Goal: Task Accomplishment & Management: Manage account settings

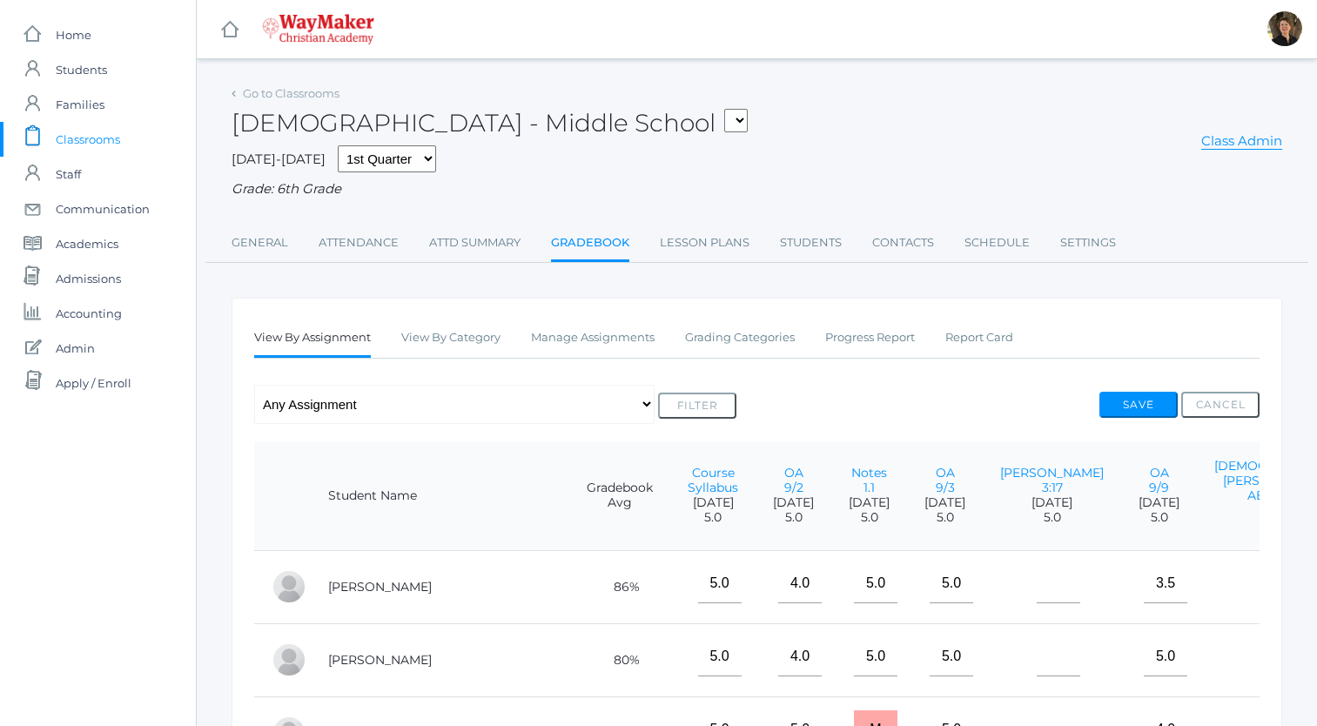
scroll to position [77, 0]
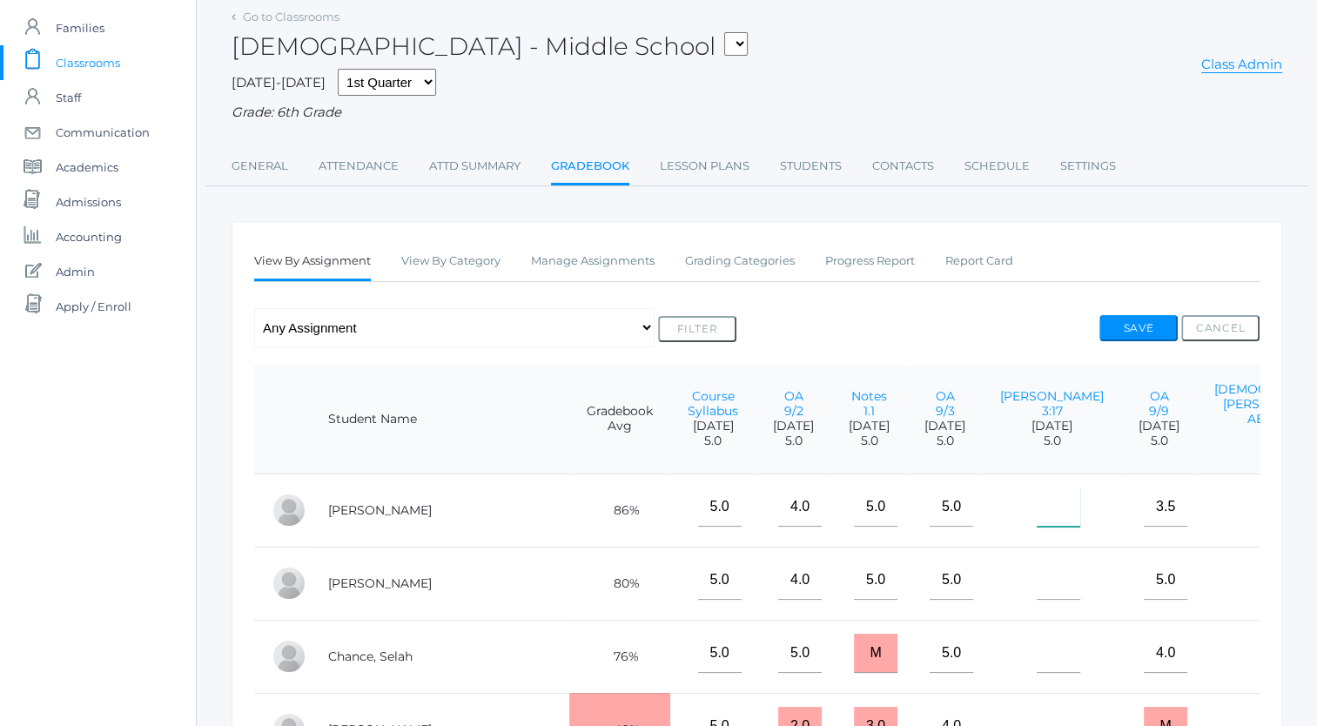
click at [1037, 525] on input"] "text" at bounding box center [1059, 507] width 44 height 39
click at [1000, 406] on link "[PERSON_NAME] 3:17" at bounding box center [1052, 403] width 104 height 30
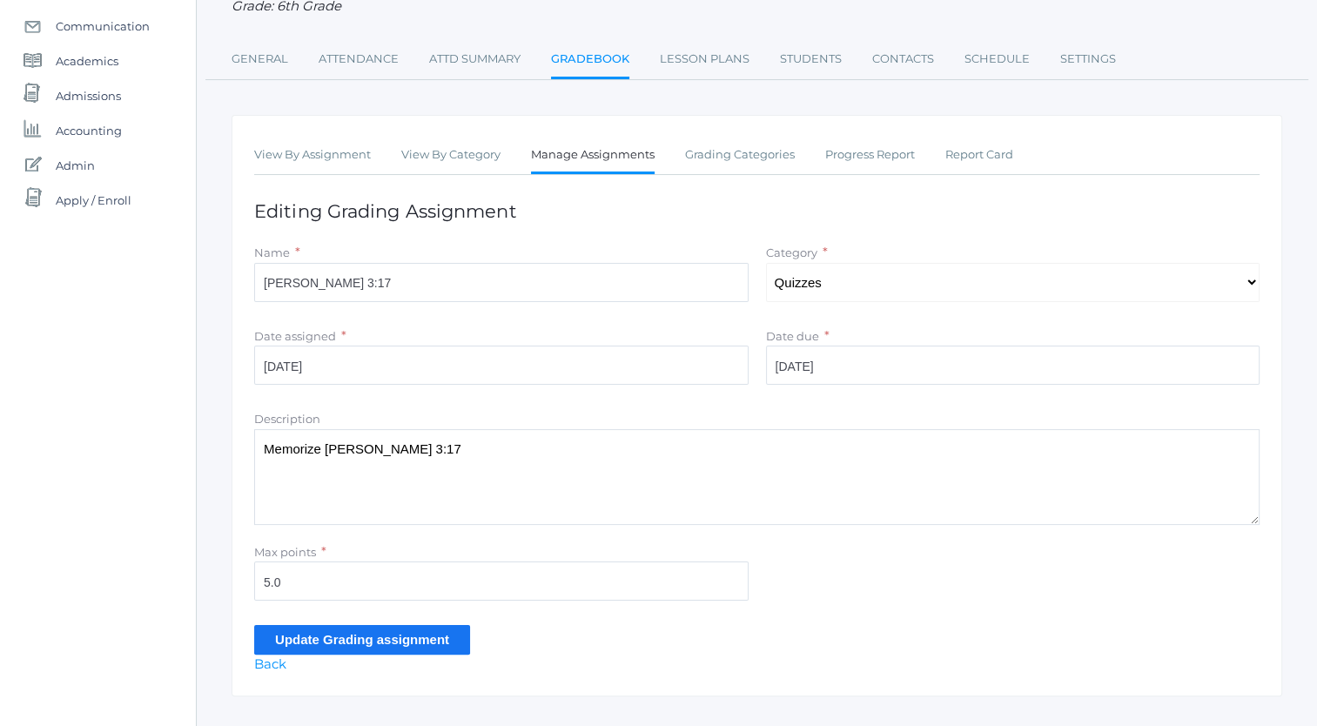
scroll to position [216, 0]
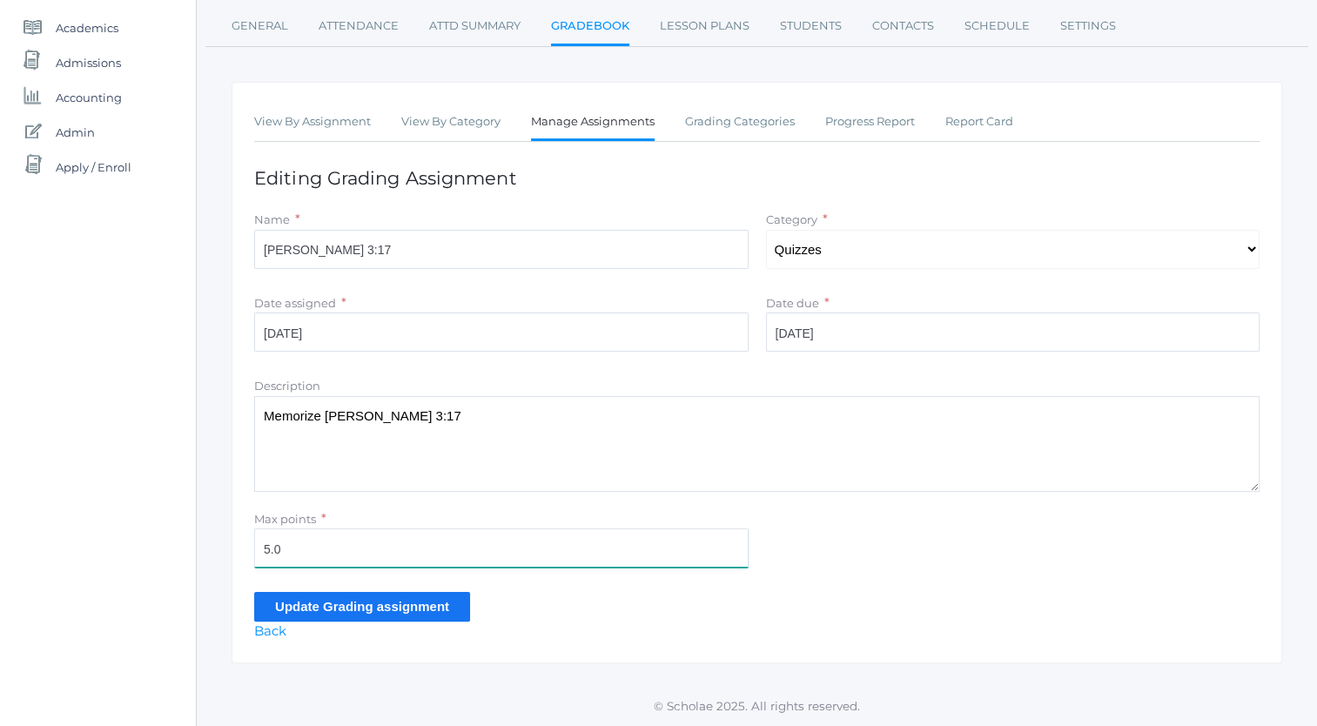
click at [546, 546] on input "5.0" at bounding box center [501, 547] width 495 height 39
type input "5"
type input "10"
click at [392, 608] on input "Update Grading assignment" at bounding box center [362, 606] width 216 height 29
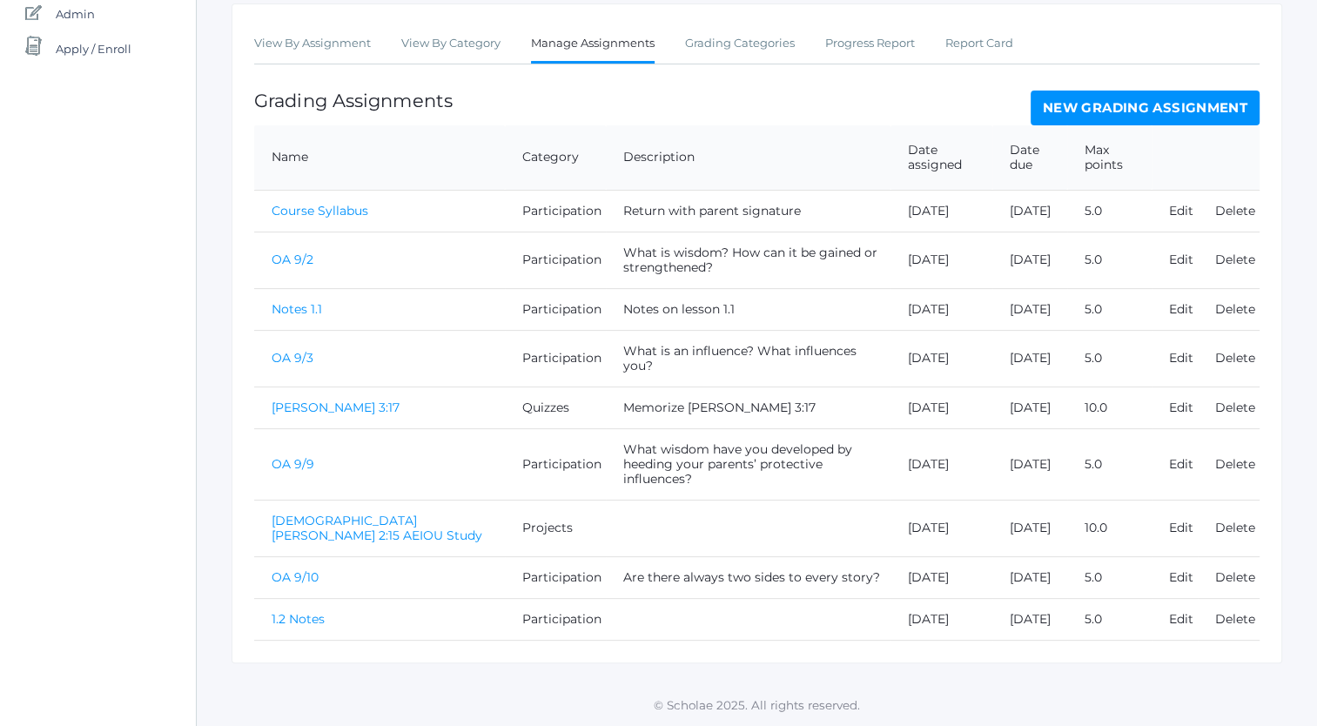
scroll to position [391, 0]
click at [303, 400] on link "[PERSON_NAME] 3:17" at bounding box center [336, 408] width 128 height 16
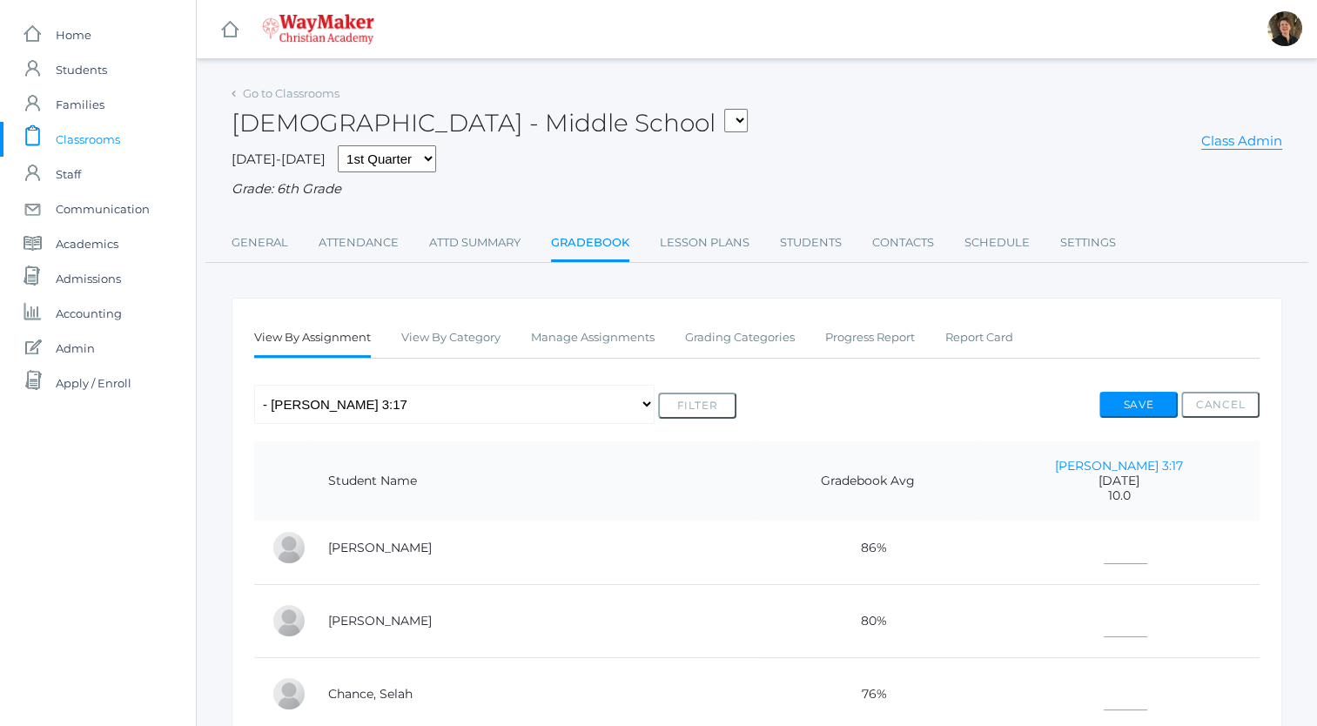
scroll to position [9, 0]
click at [1107, 559] on input"] "text" at bounding box center [1126, 545] width 44 height 39
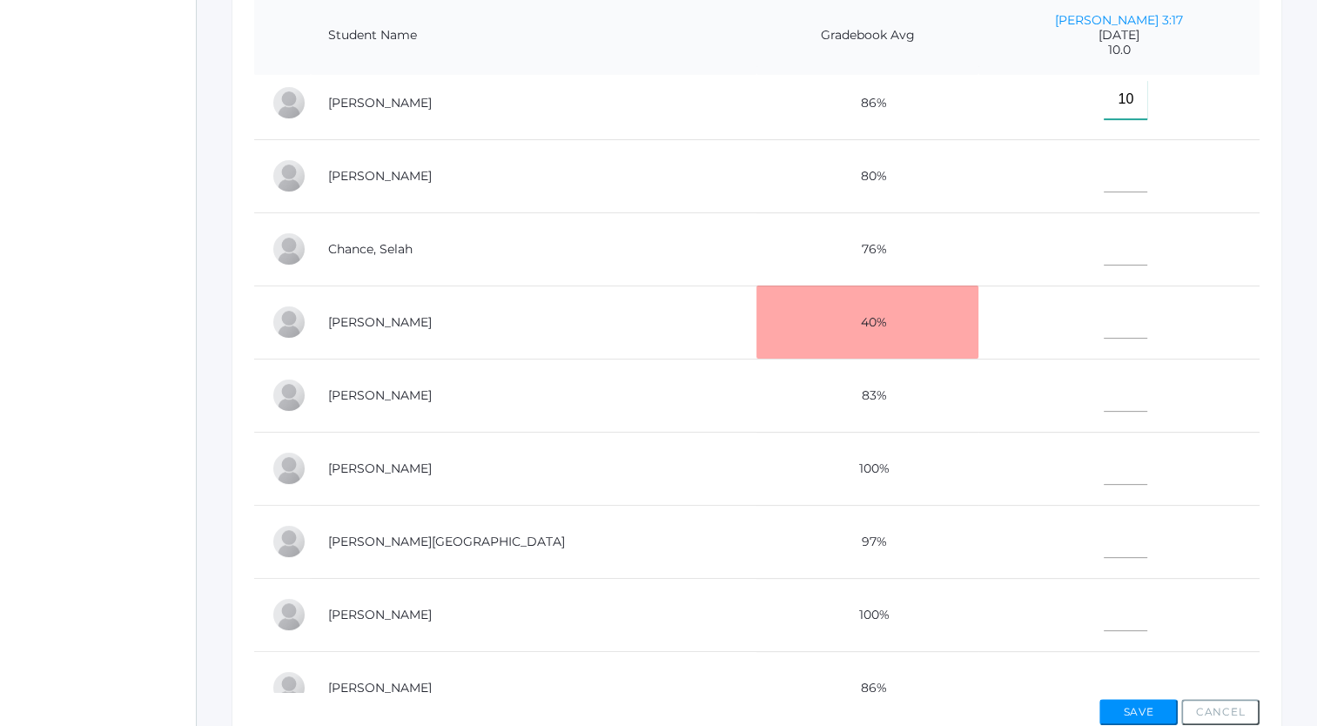
scroll to position [448, 0]
type input"] "10"
click at [1116, 614] on input"] "text" at bounding box center [1126, 609] width 44 height 39
type input"] "10"
click at [1110, 545] on input"] "text" at bounding box center [1126, 536] width 44 height 39
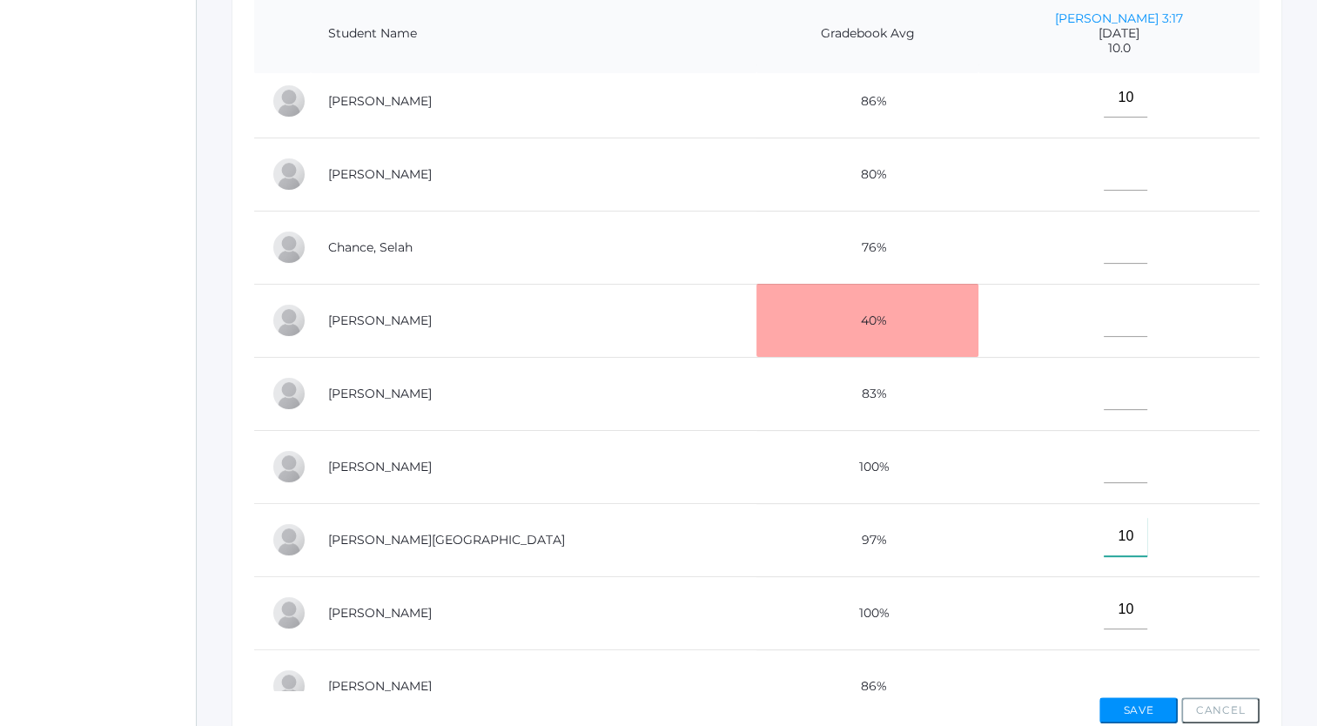
scroll to position [0, 0]
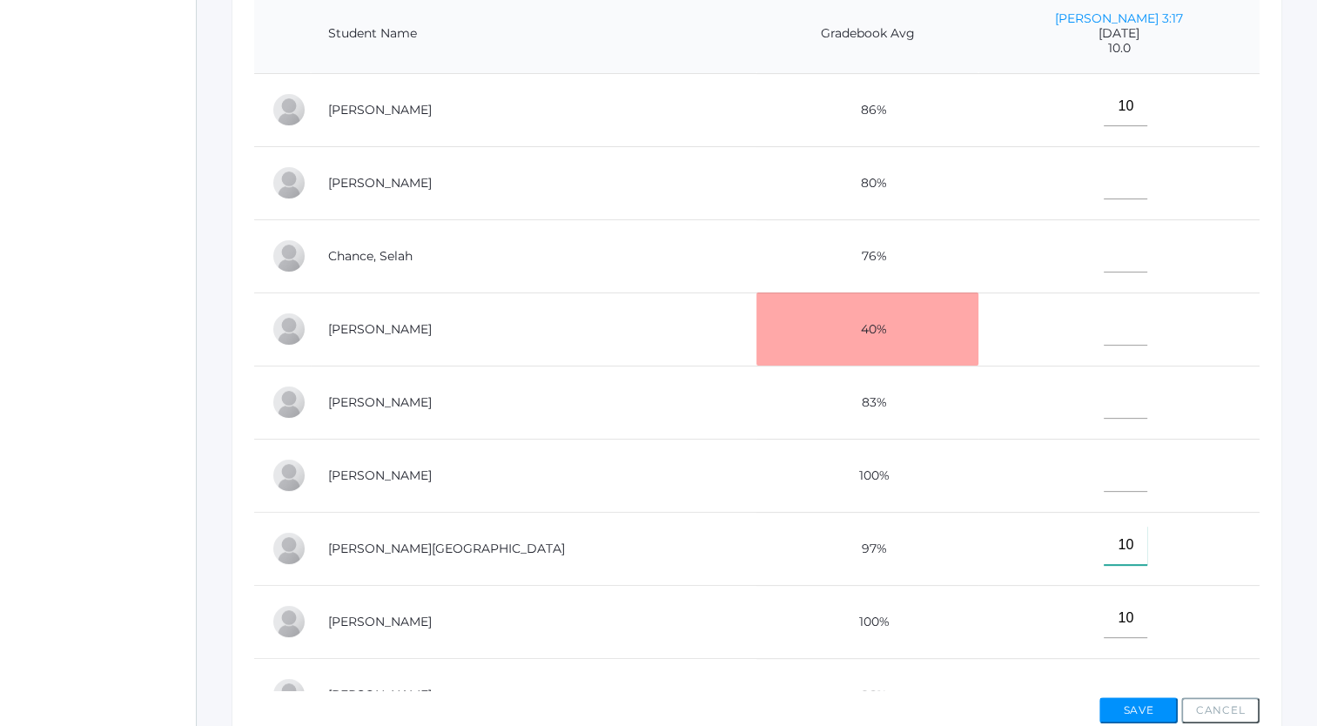
type input"] "10"
click at [1124, 406] on input"] "text" at bounding box center [1126, 399] width 44 height 39
type input"] "10"
click at [1111, 260] on input"] "text" at bounding box center [1126, 252] width 44 height 39
type input"] "10"
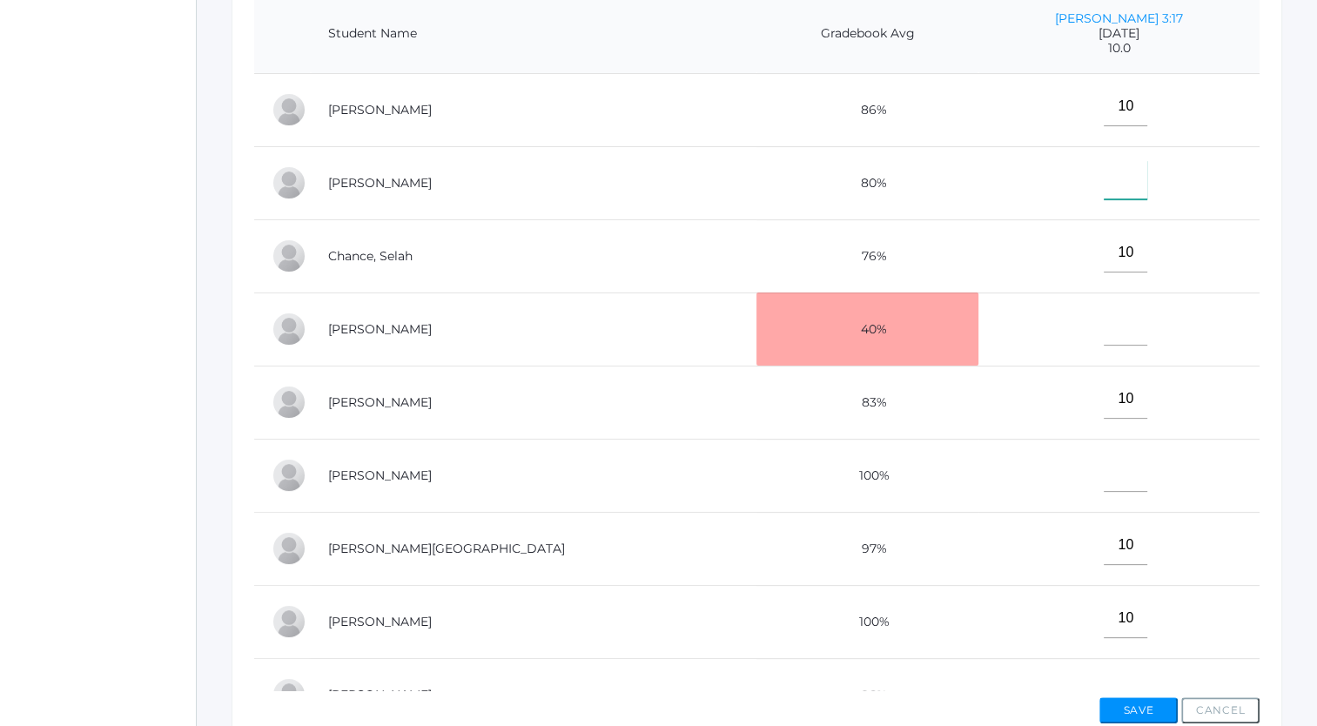
click at [1124, 186] on input"] "text" at bounding box center [1126, 179] width 44 height 39
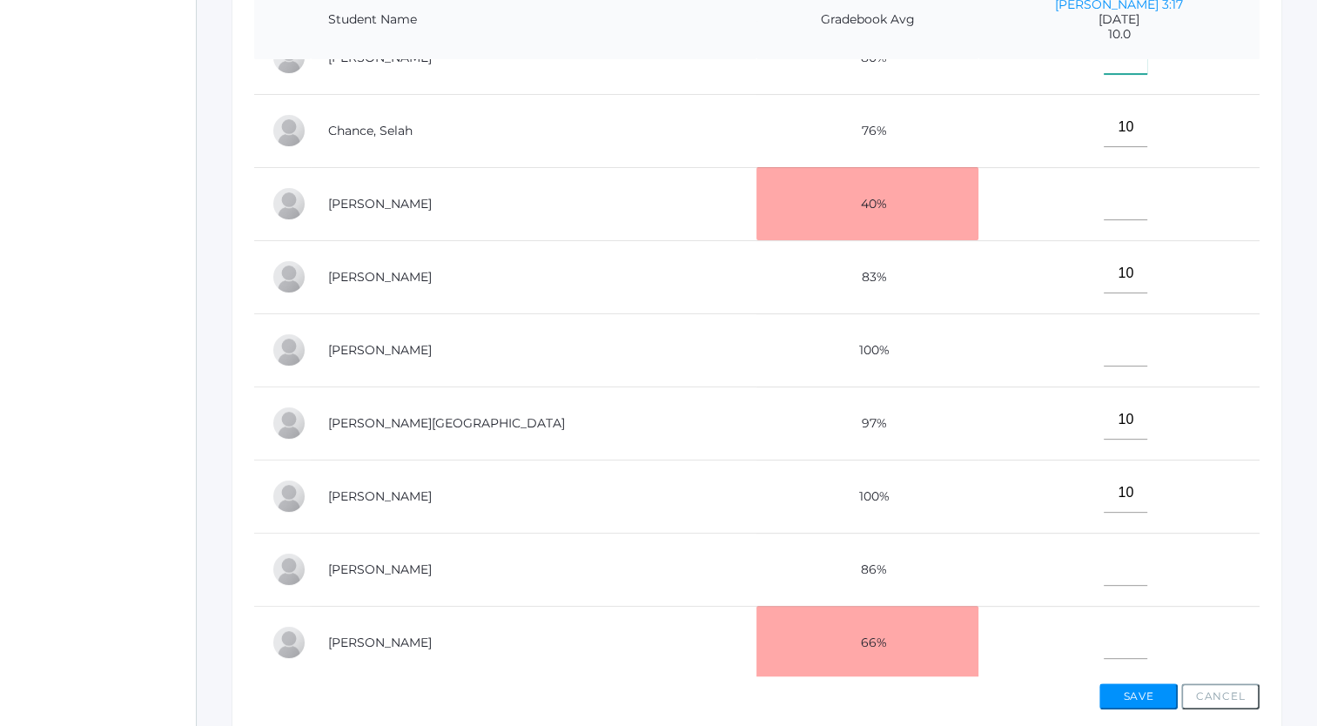
scroll to position [125, 0]
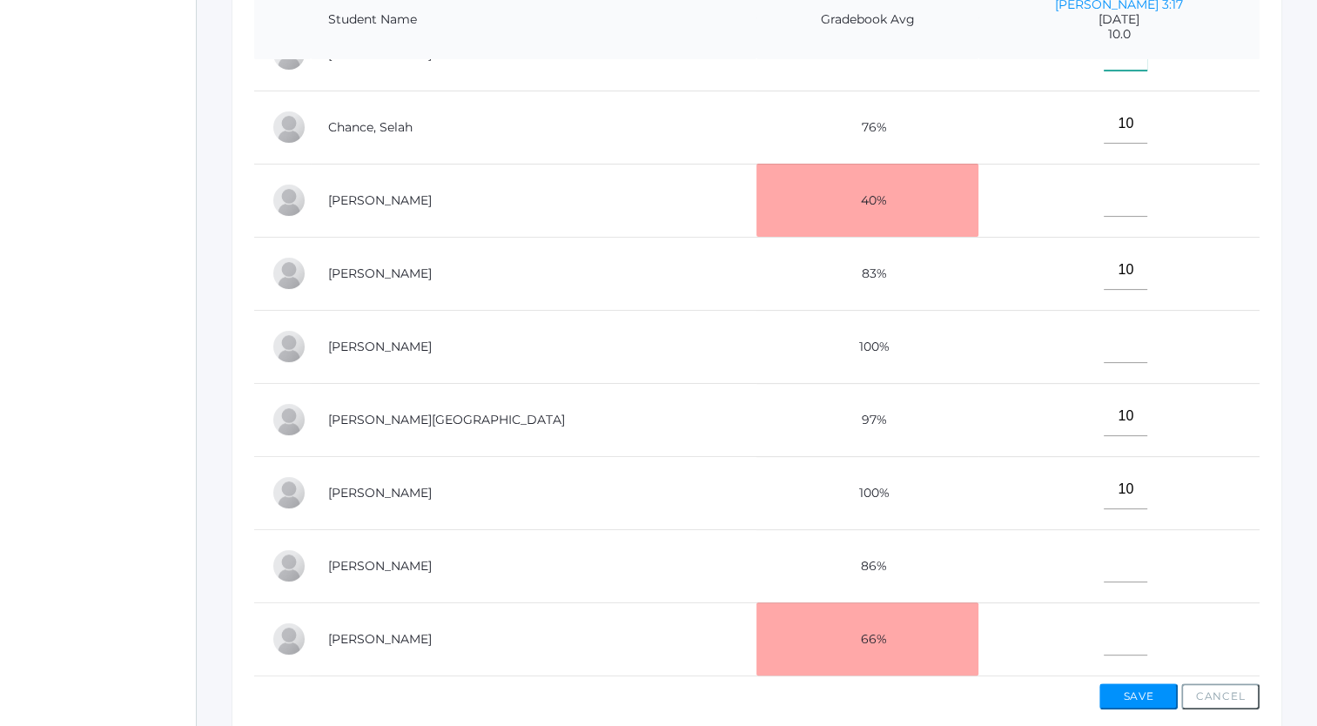
type input"] "10"
click at [1117, 554] on input"] "text" at bounding box center [1126, 562] width 44 height 39
type input"] "10"
click at [1114, 626] on input"] "text" at bounding box center [1126, 635] width 44 height 39
type input"] "4"
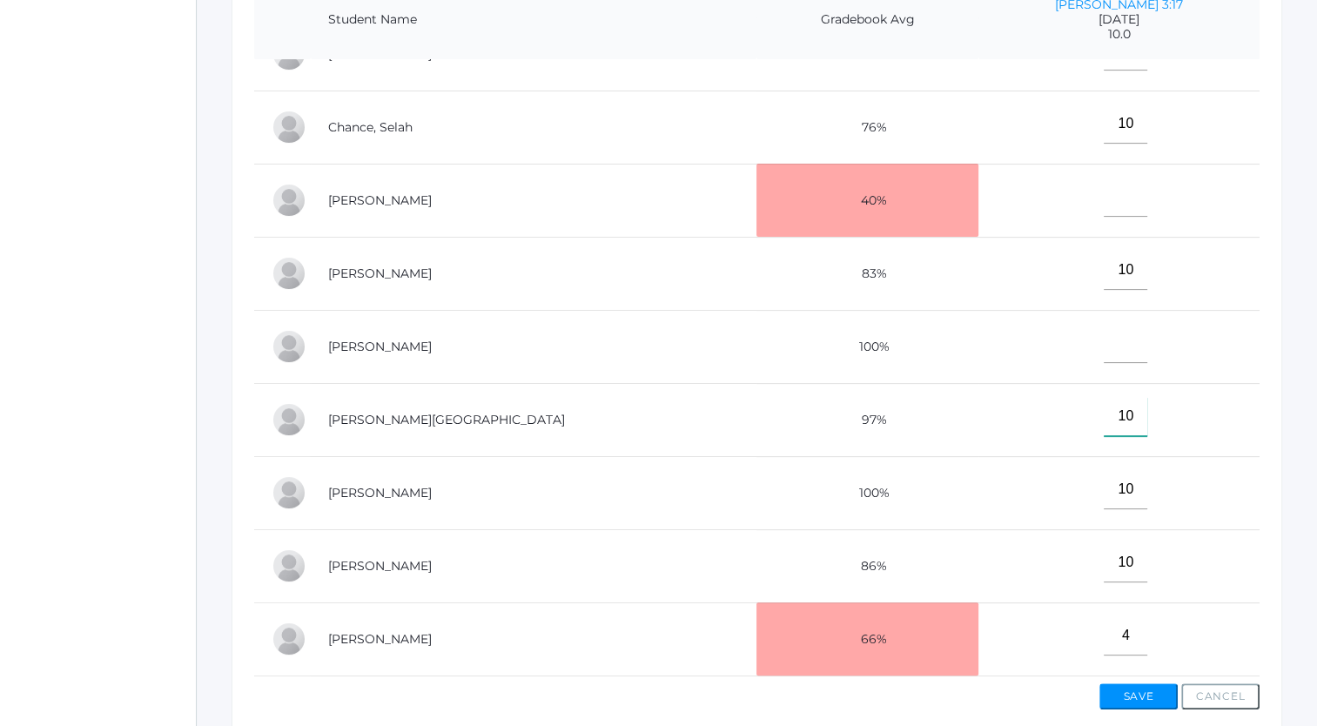
click at [1114, 405] on input"] "10" at bounding box center [1126, 416] width 44 height 39
click at [1107, 343] on input"] "text" at bounding box center [1126, 343] width 44 height 39
type input"] "10"
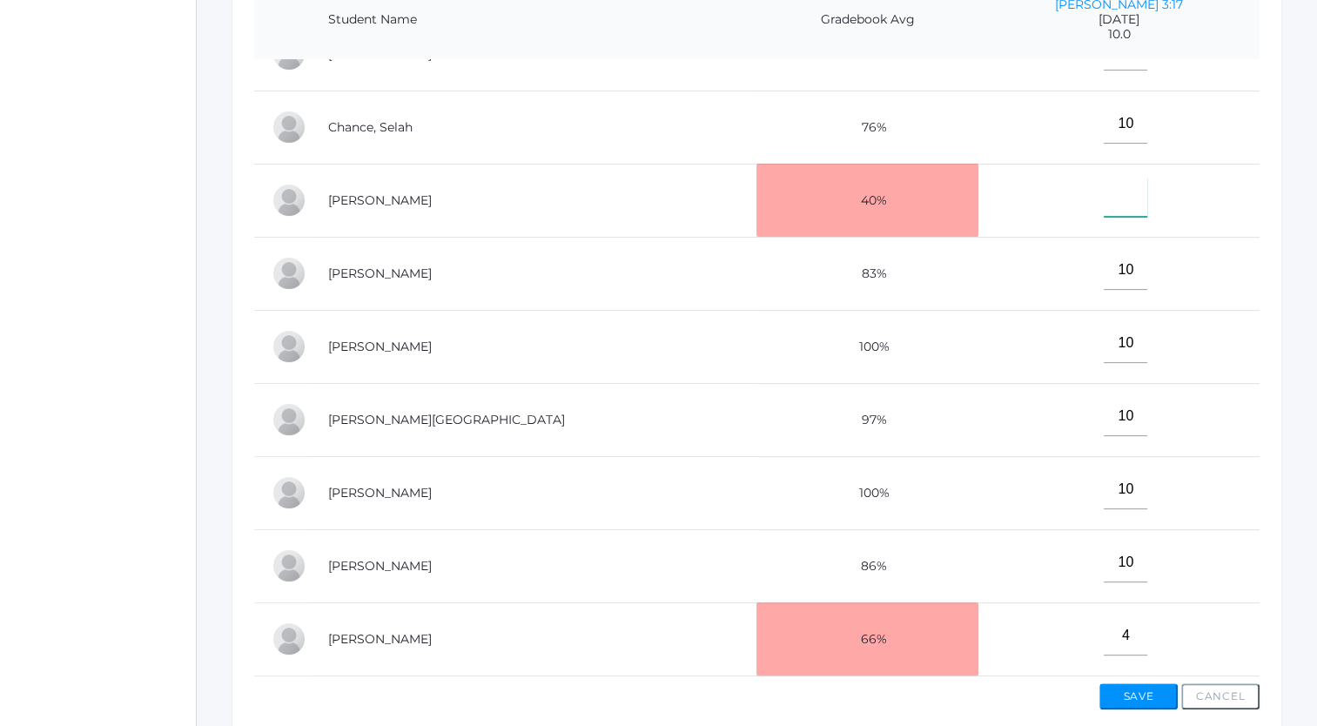
click at [1111, 191] on input"] "text" at bounding box center [1126, 197] width 44 height 39
type input"] "M"
click at [1134, 691] on button "Save" at bounding box center [1139, 696] width 78 height 26
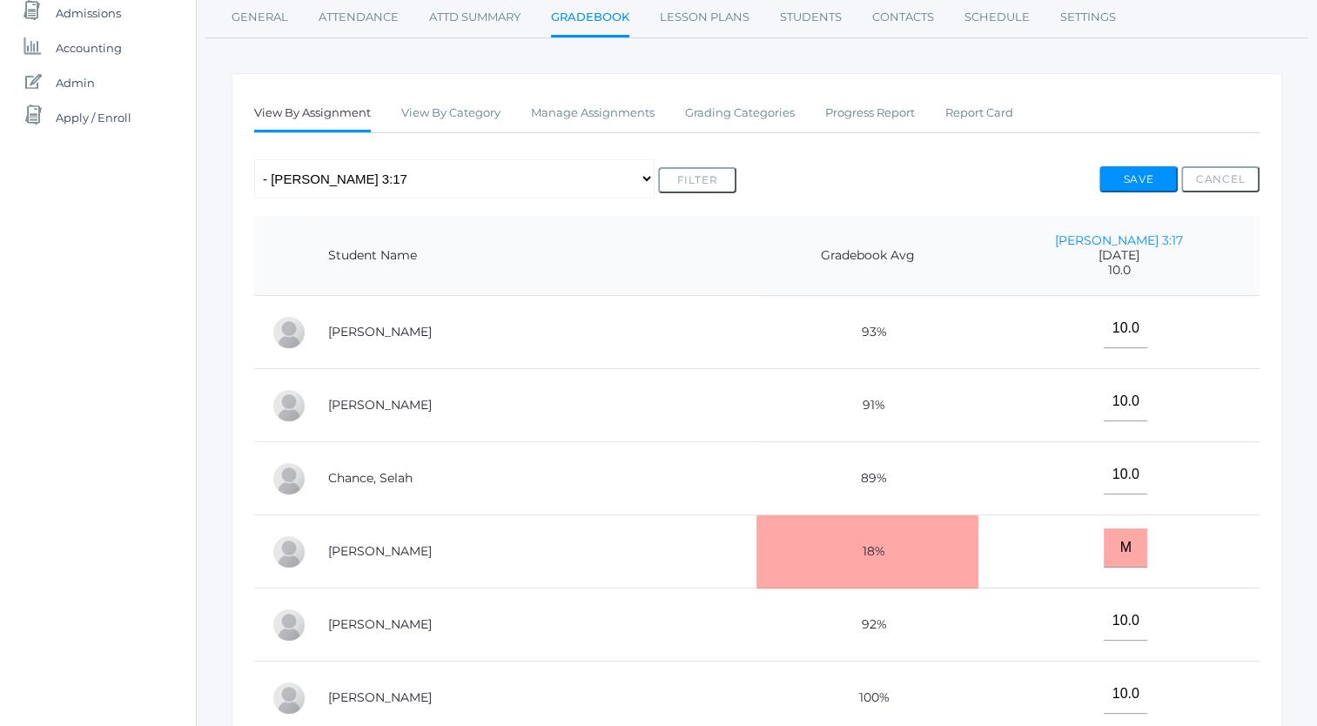
scroll to position [265, 0]
click at [598, 115] on link "Manage Assignments" at bounding box center [593, 114] width 124 height 35
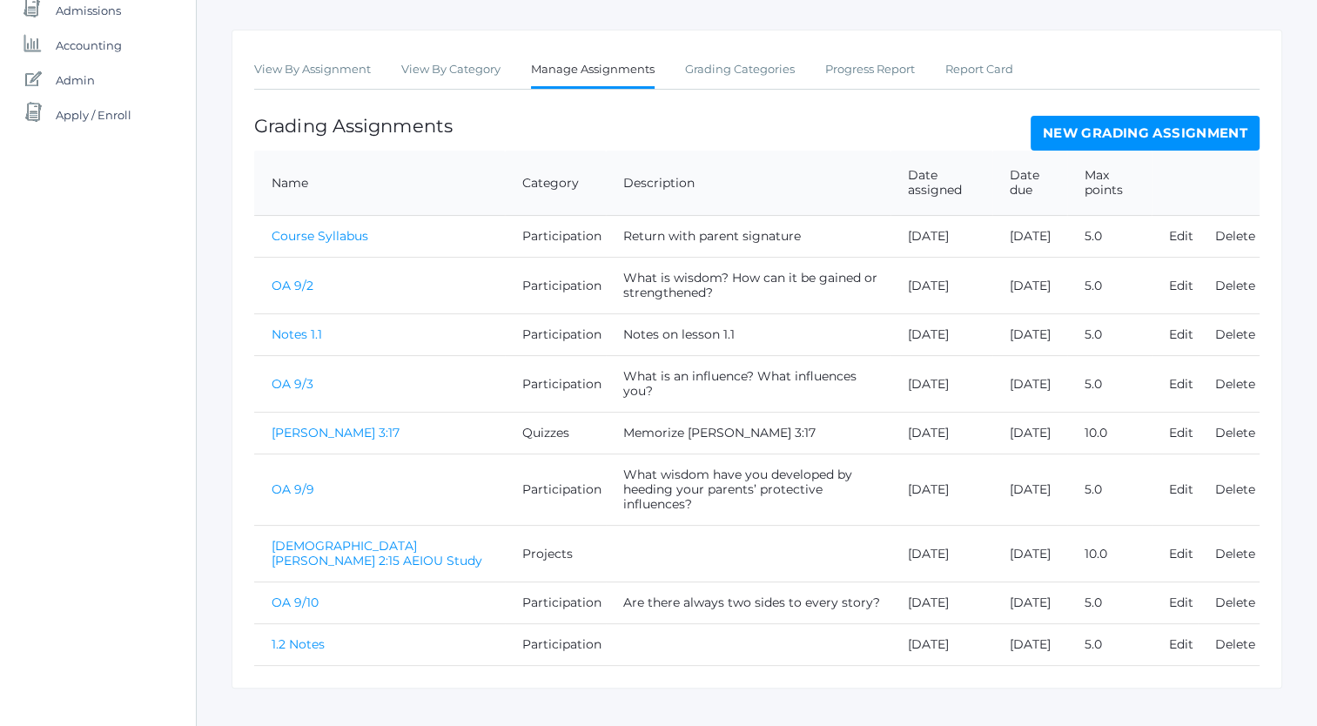
scroll to position [351, 0]
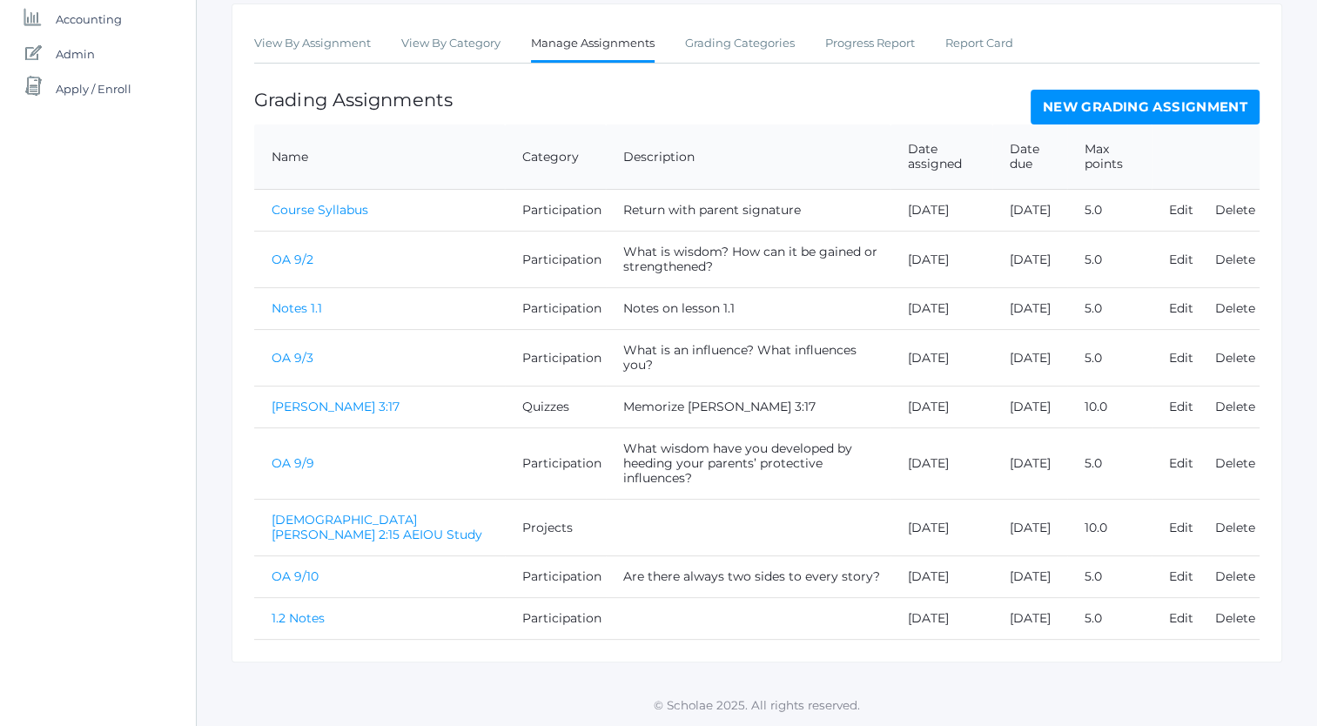
click at [327, 512] on link "[DEMOGRAPHIC_DATA][PERSON_NAME] 2:15 AEIOU Study" at bounding box center [377, 527] width 211 height 30
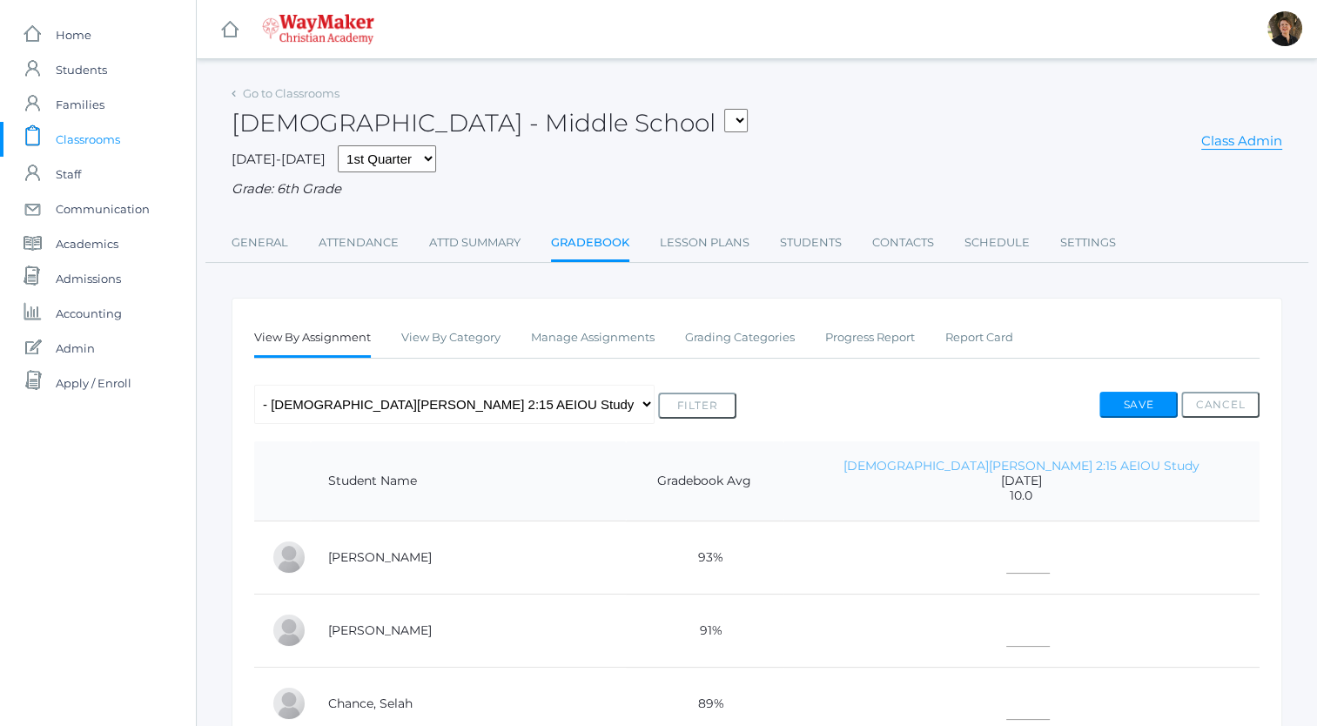
click at [1010, 464] on link "[DEMOGRAPHIC_DATA][PERSON_NAME] 2:15 AEIOU Study" at bounding box center [1022, 466] width 356 height 16
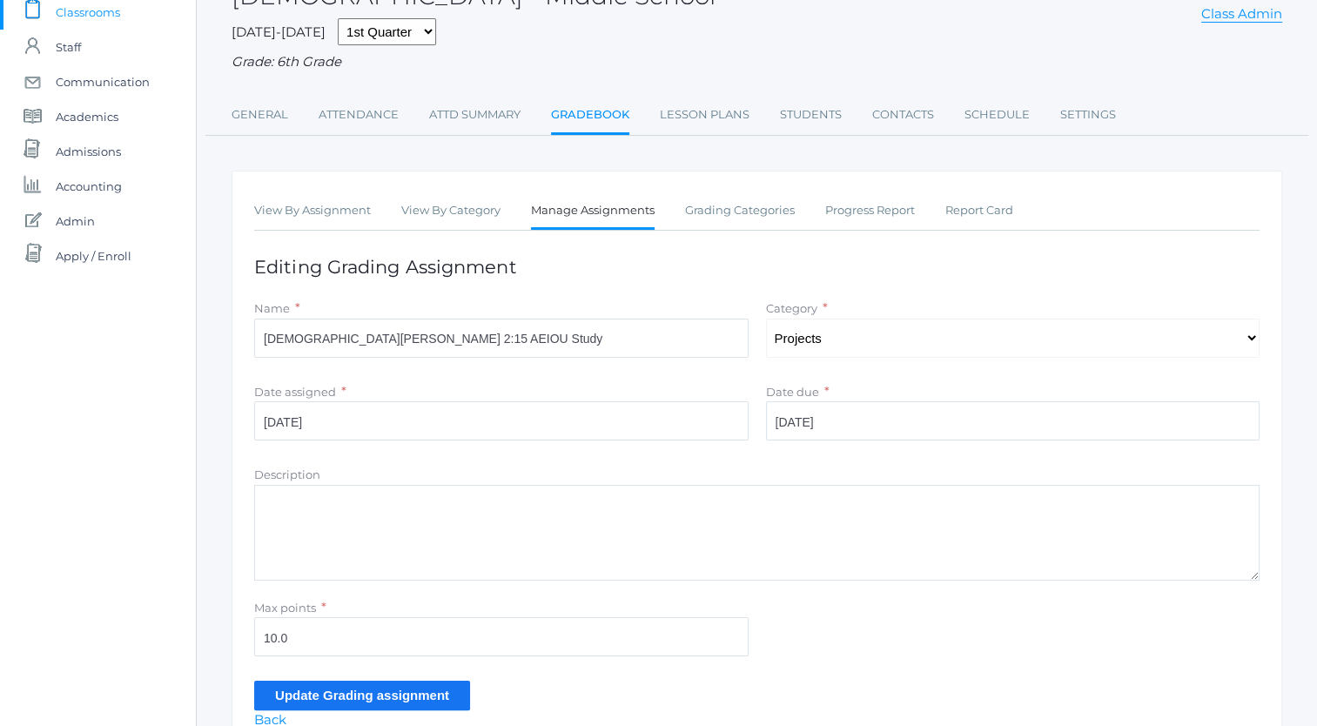
scroll to position [135, 0]
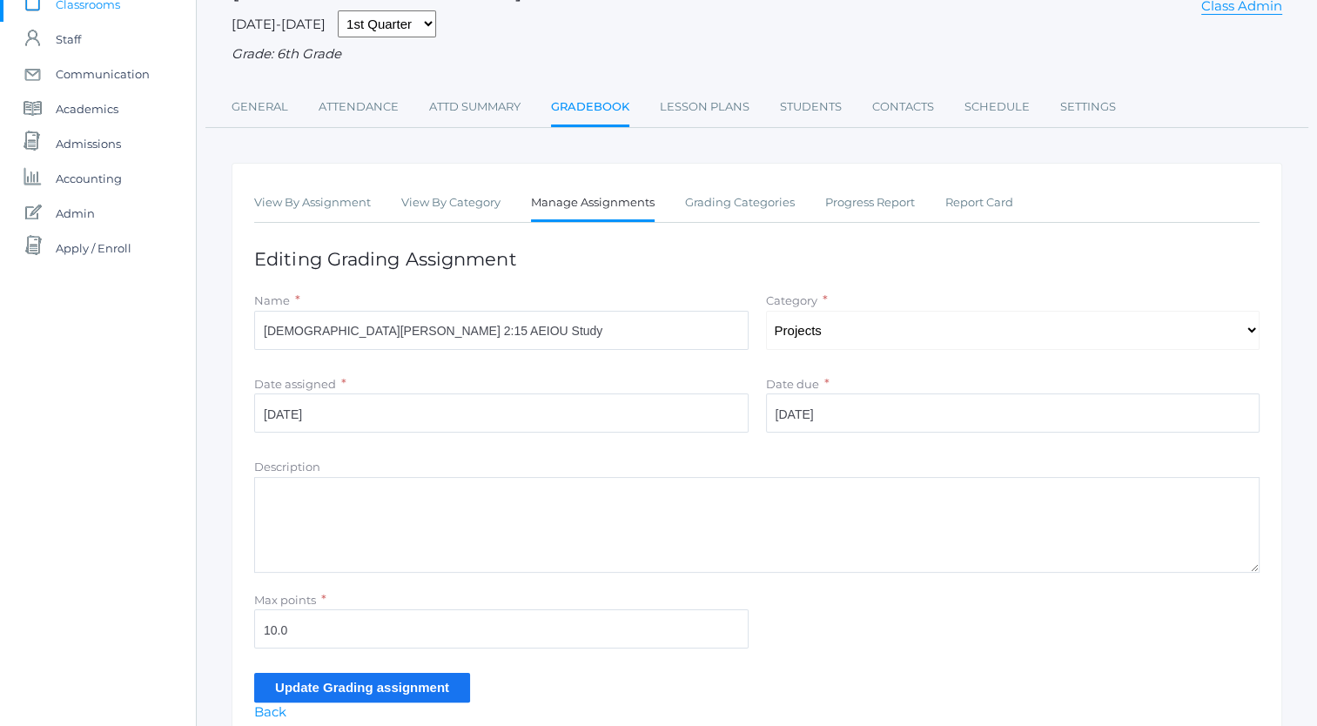
click at [558, 500] on textarea "Description" at bounding box center [757, 525] width 1006 height 96
type textarea "W"
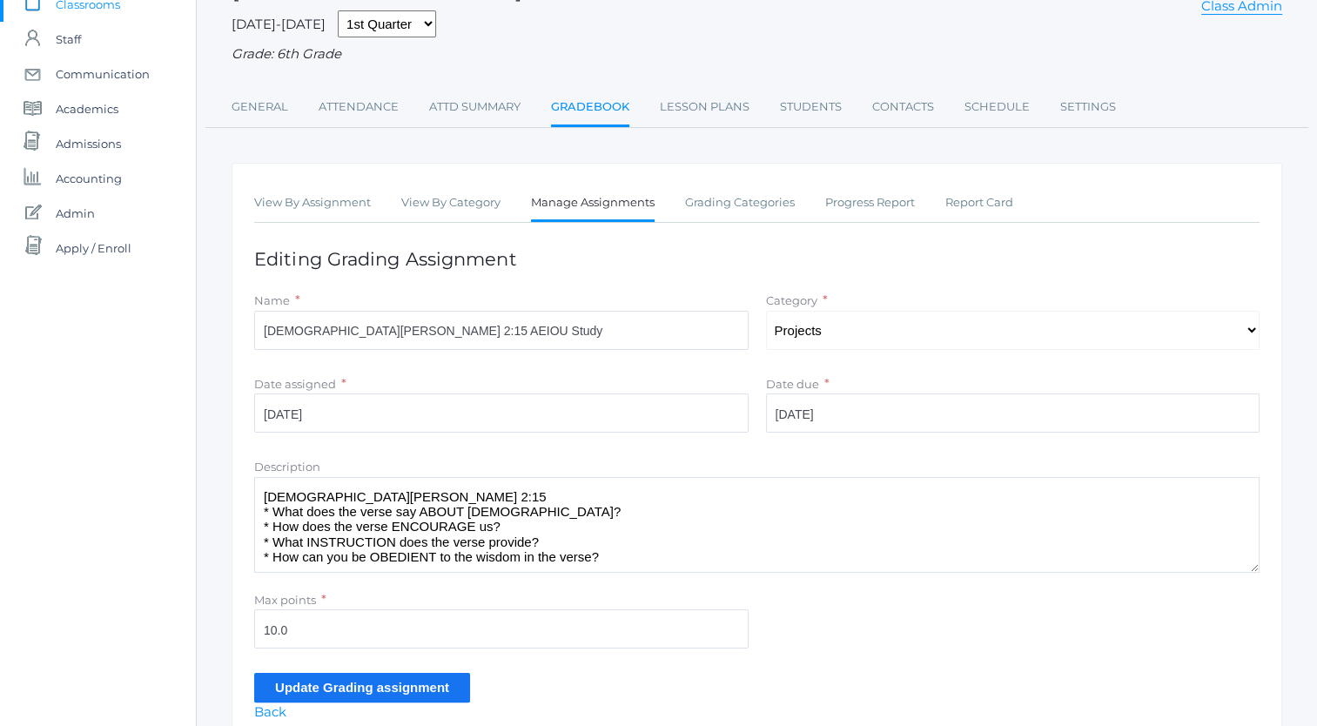
scroll to position [8, 0]
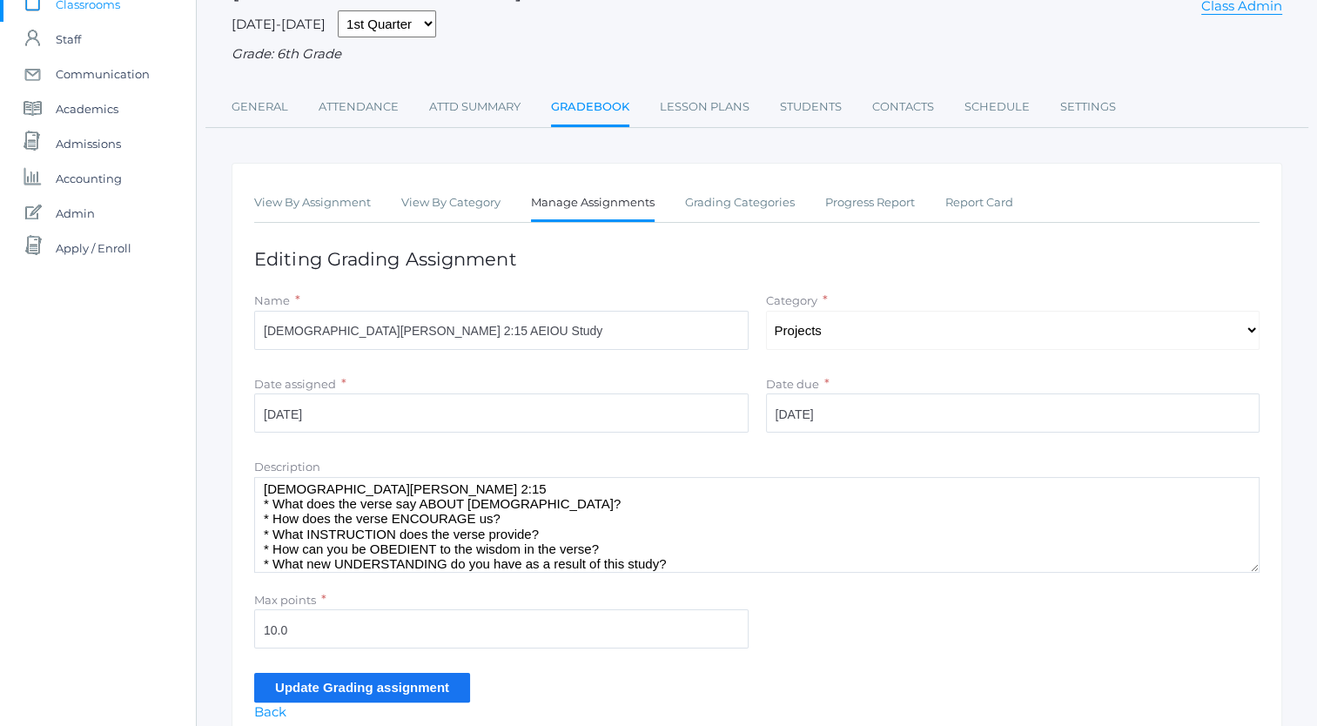
type textarea "2 Timothy 2:15 * What does the verse say ABOUT God? * How does the verse ENCOUR…"
click at [397, 688] on input "Update Grading assignment" at bounding box center [362, 687] width 216 height 29
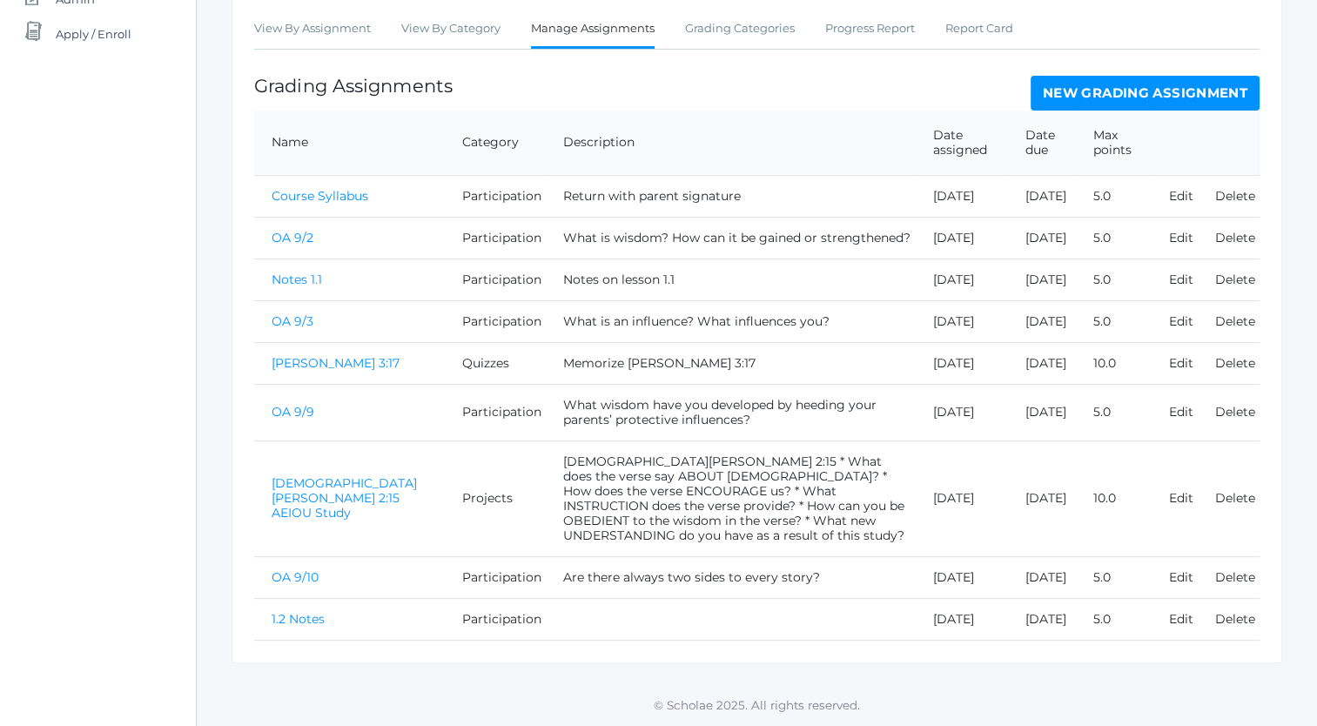
scroll to position [421, 0]
click at [305, 478] on link "[DEMOGRAPHIC_DATA][PERSON_NAME] 2:15 AEIOU Study" at bounding box center [344, 497] width 145 height 45
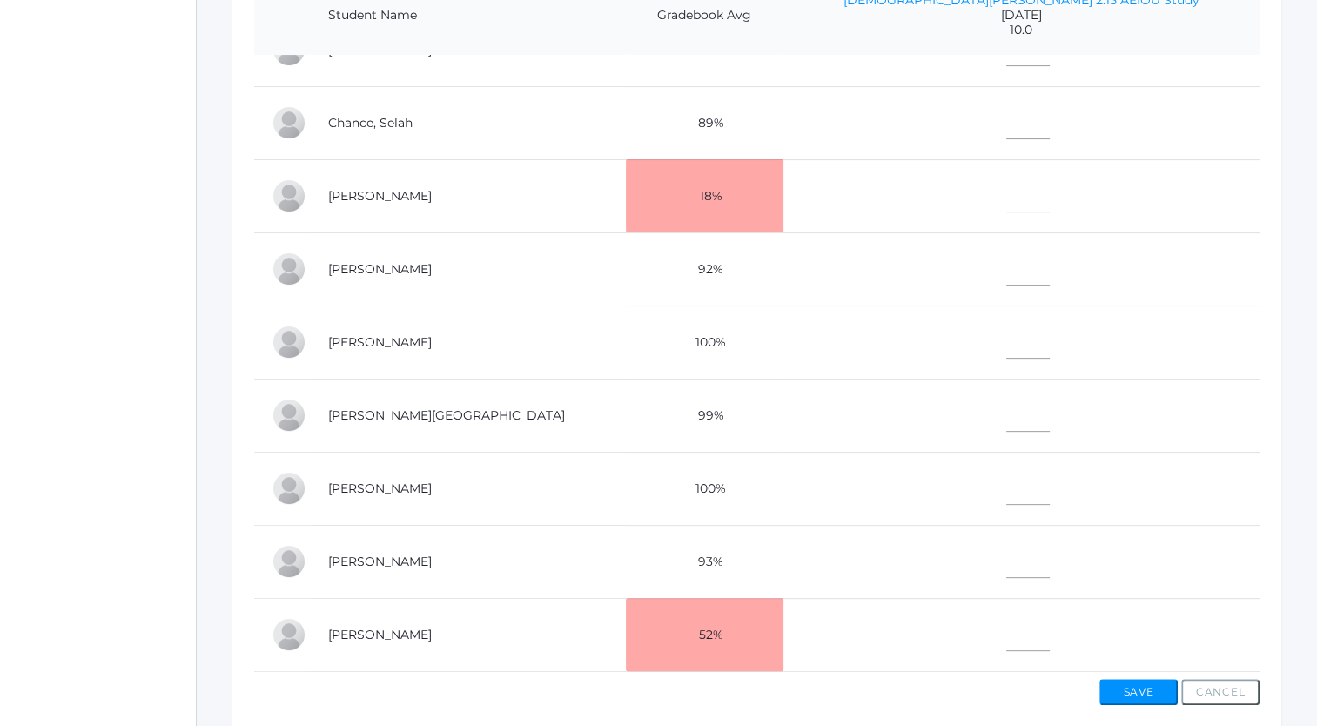
scroll to position [483, 0]
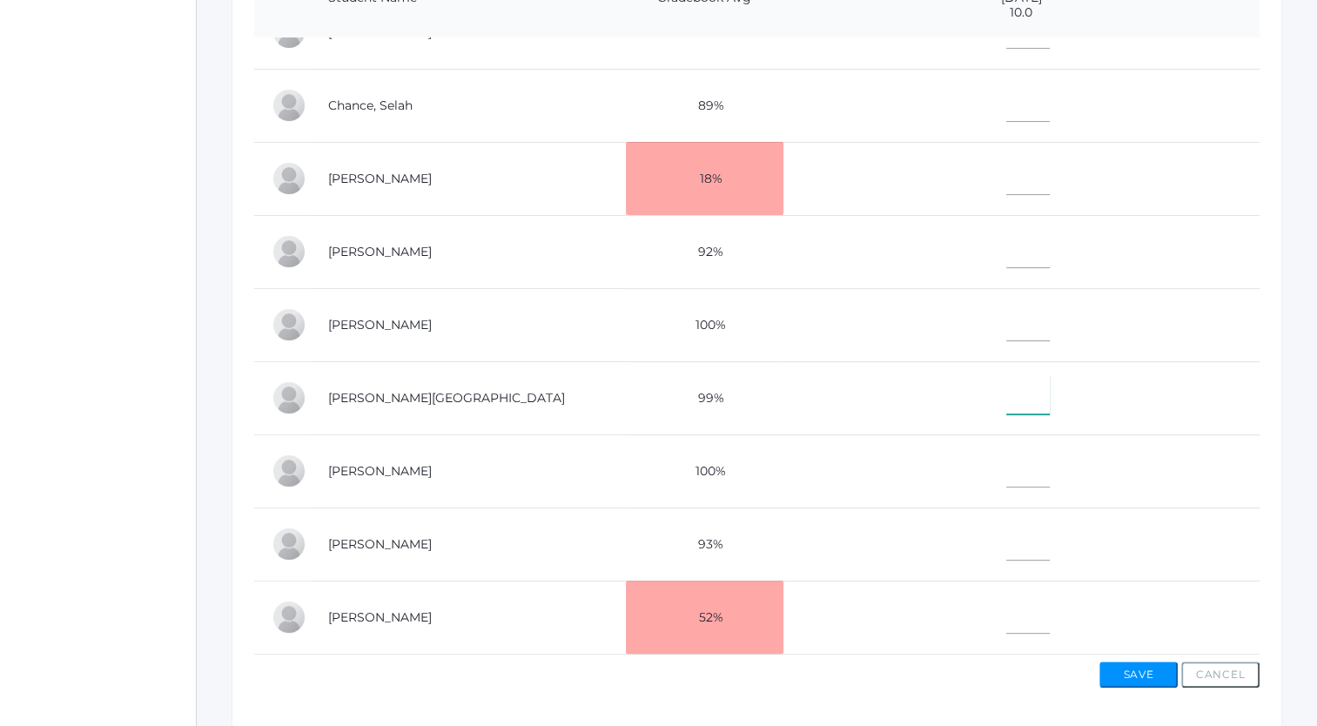
click at [1045, 395] on input"] "text" at bounding box center [1028, 394] width 44 height 39
type input"] "8"
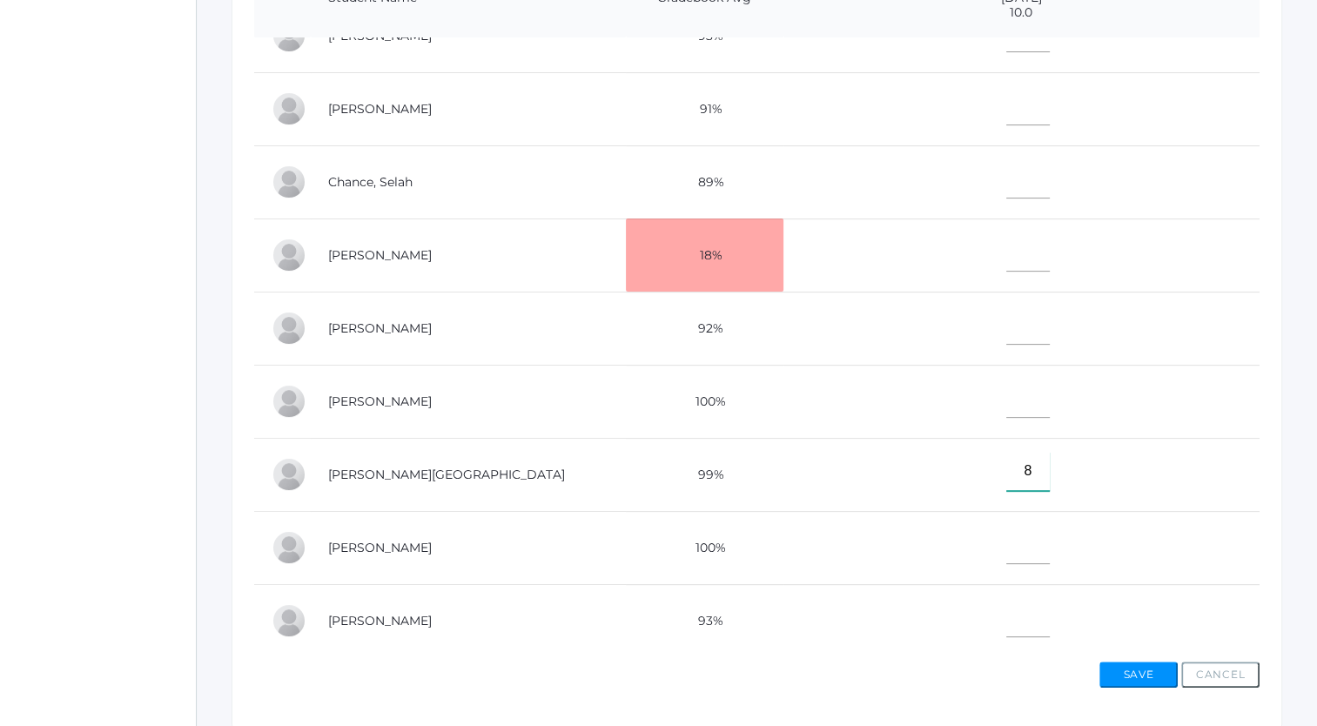
scroll to position [0, 0]
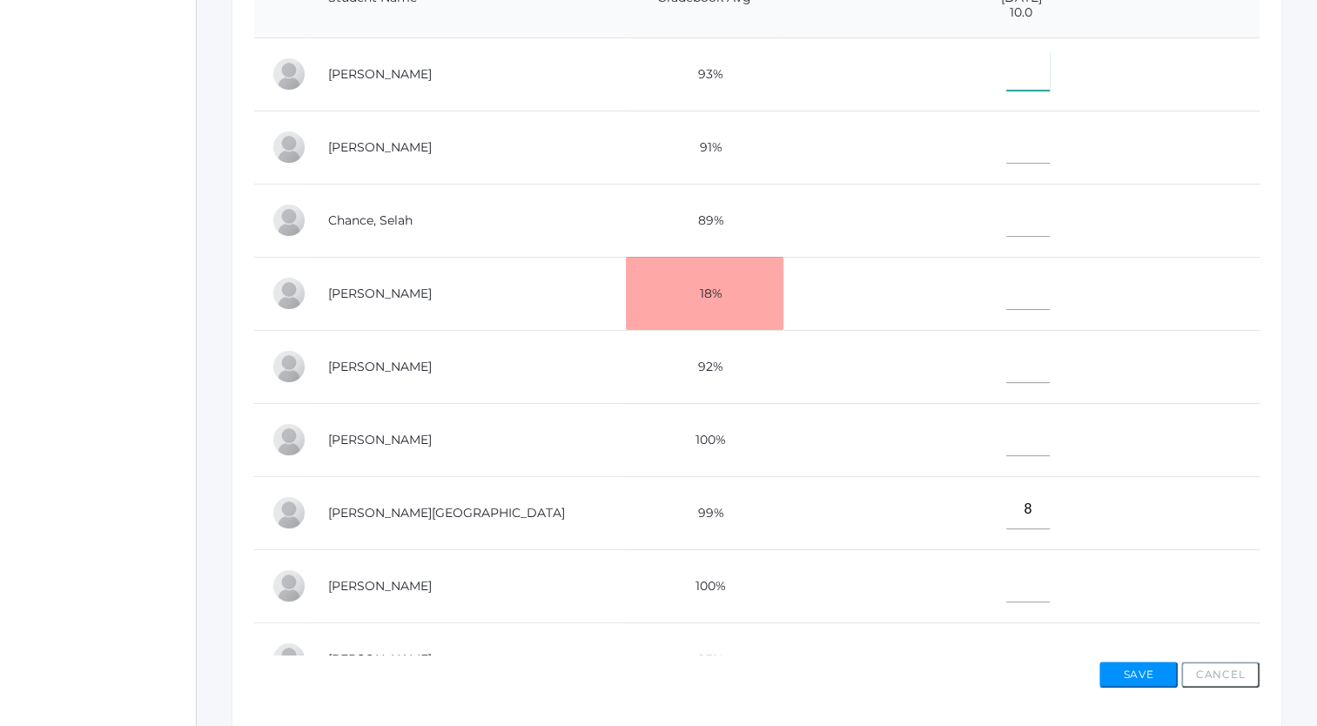
click at [1048, 82] on input"] "text" at bounding box center [1028, 70] width 44 height 39
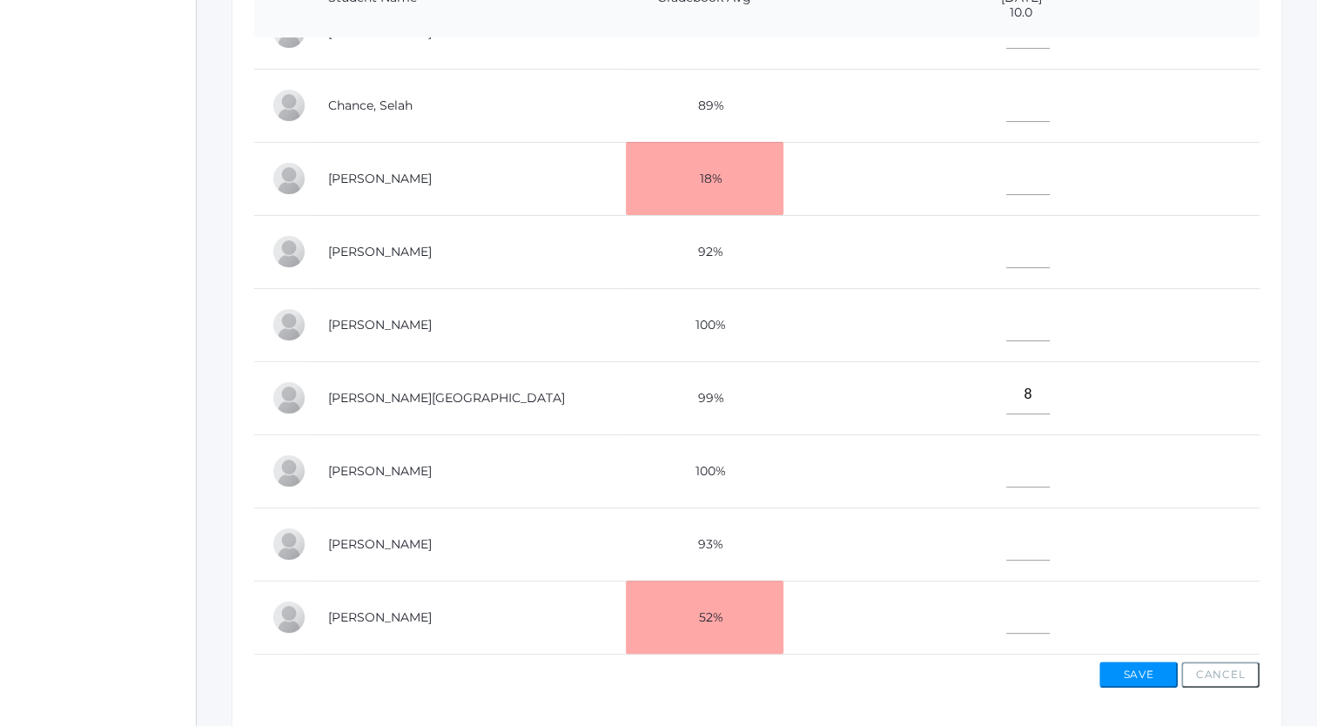
type input"] "8"
click at [1042, 611] on input"] "text" at bounding box center [1028, 614] width 44 height 39
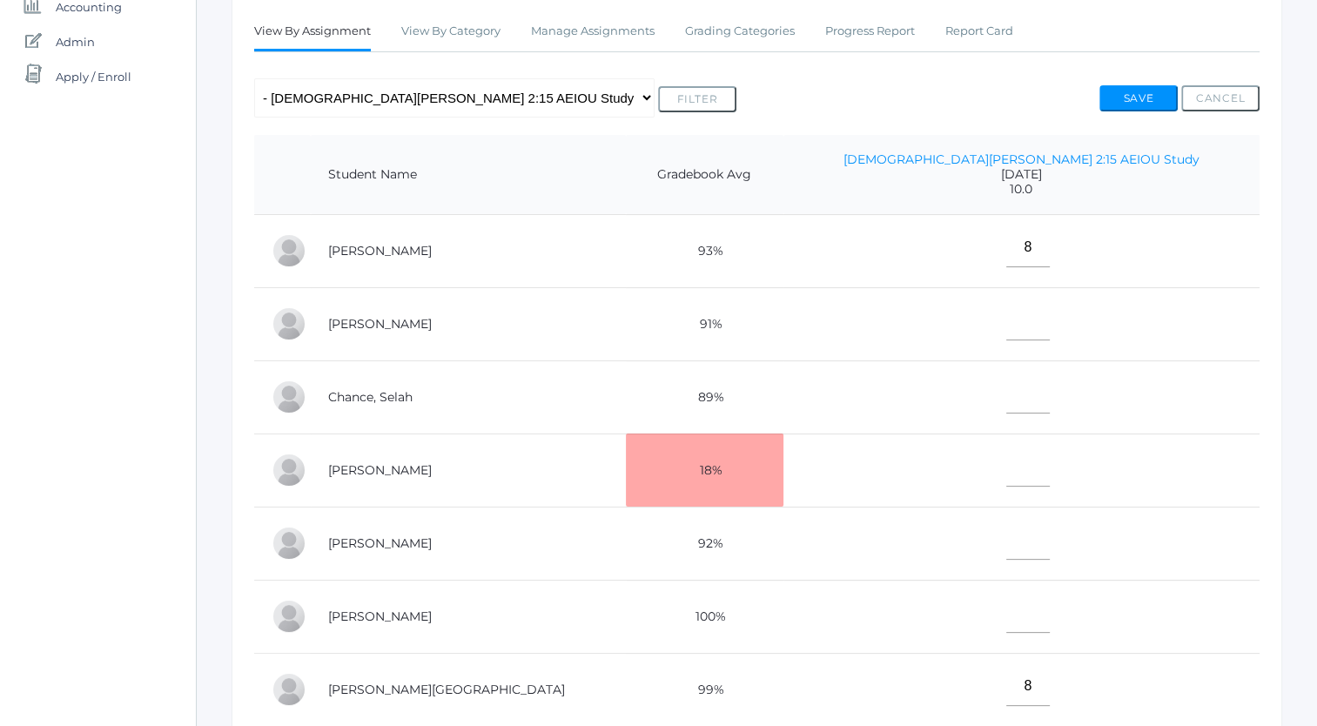
scroll to position [306, 0]
type input"] "9"
click at [1043, 332] on input"] "text" at bounding box center [1028, 320] width 44 height 39
type input"] "M"
click at [1041, 406] on input"] "text" at bounding box center [1028, 393] width 44 height 39
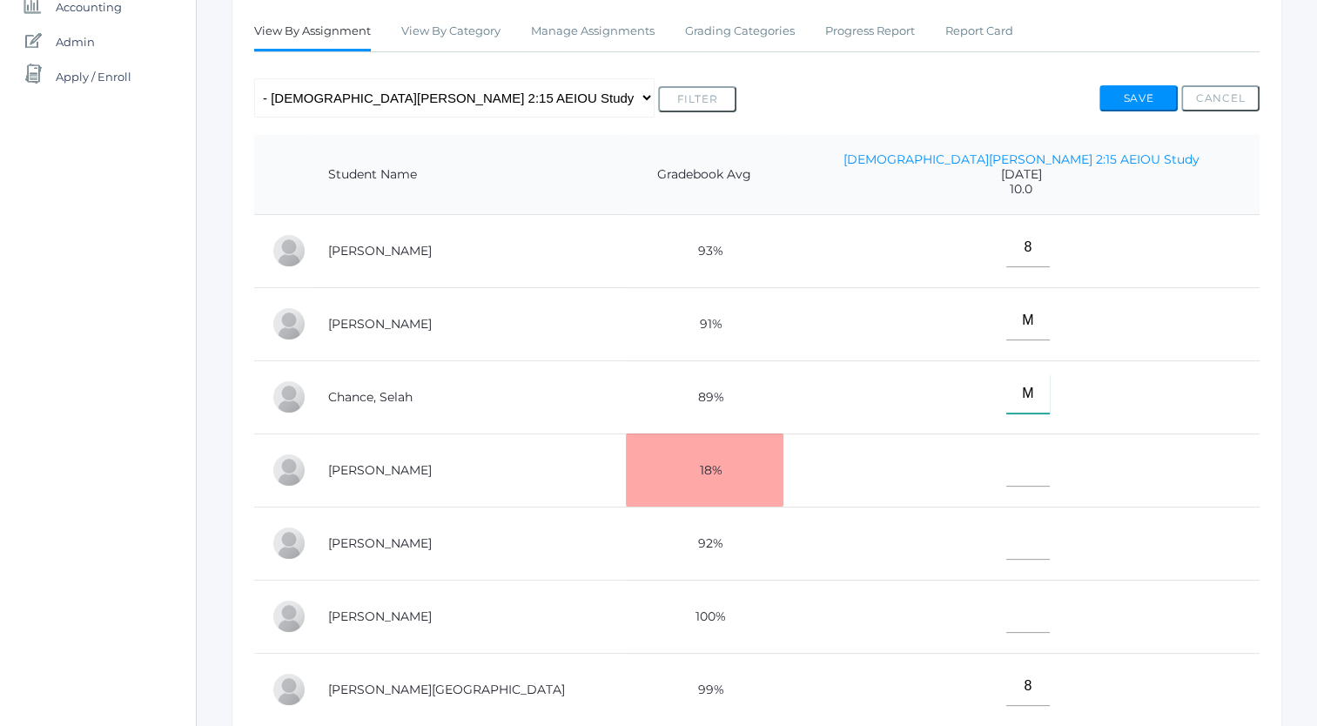
type input"] "M"
click at [1040, 479] on input"] "text" at bounding box center [1028, 467] width 44 height 39
type input"] "M"
click at [1044, 549] on input"] "text" at bounding box center [1028, 540] width 44 height 39
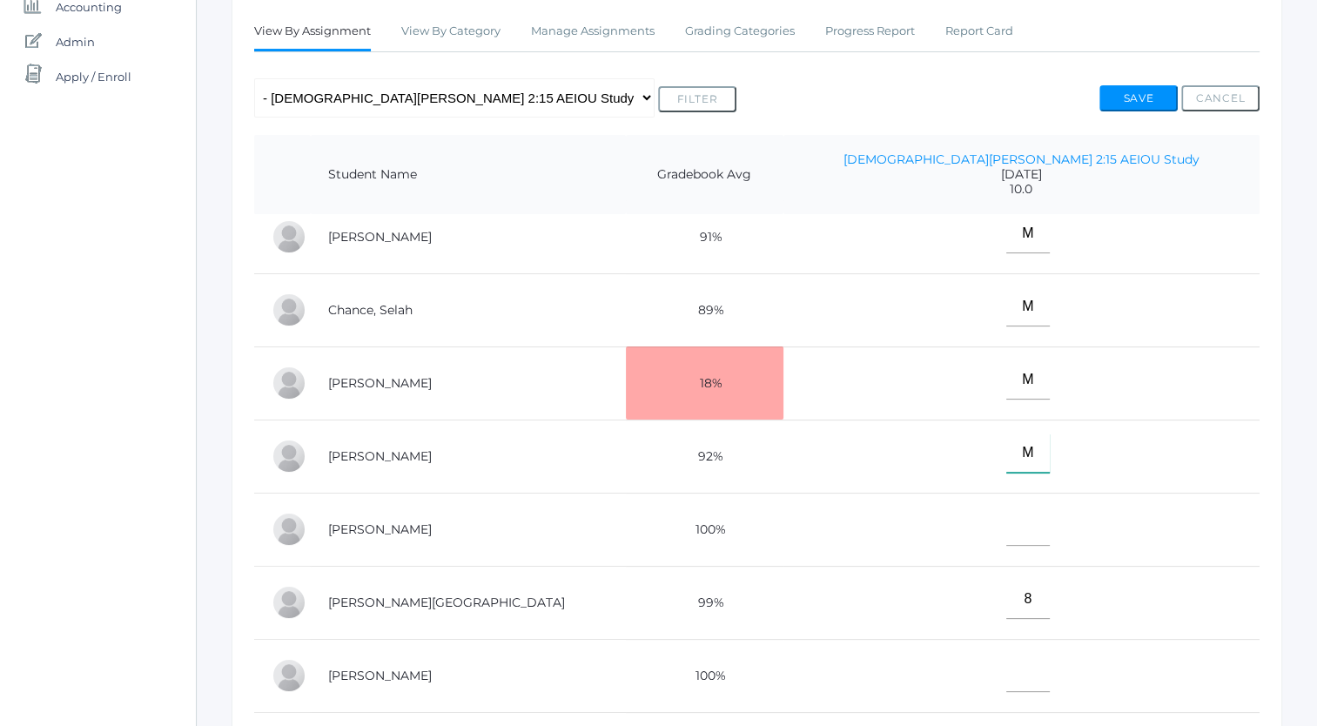
scroll to position [42, 0]
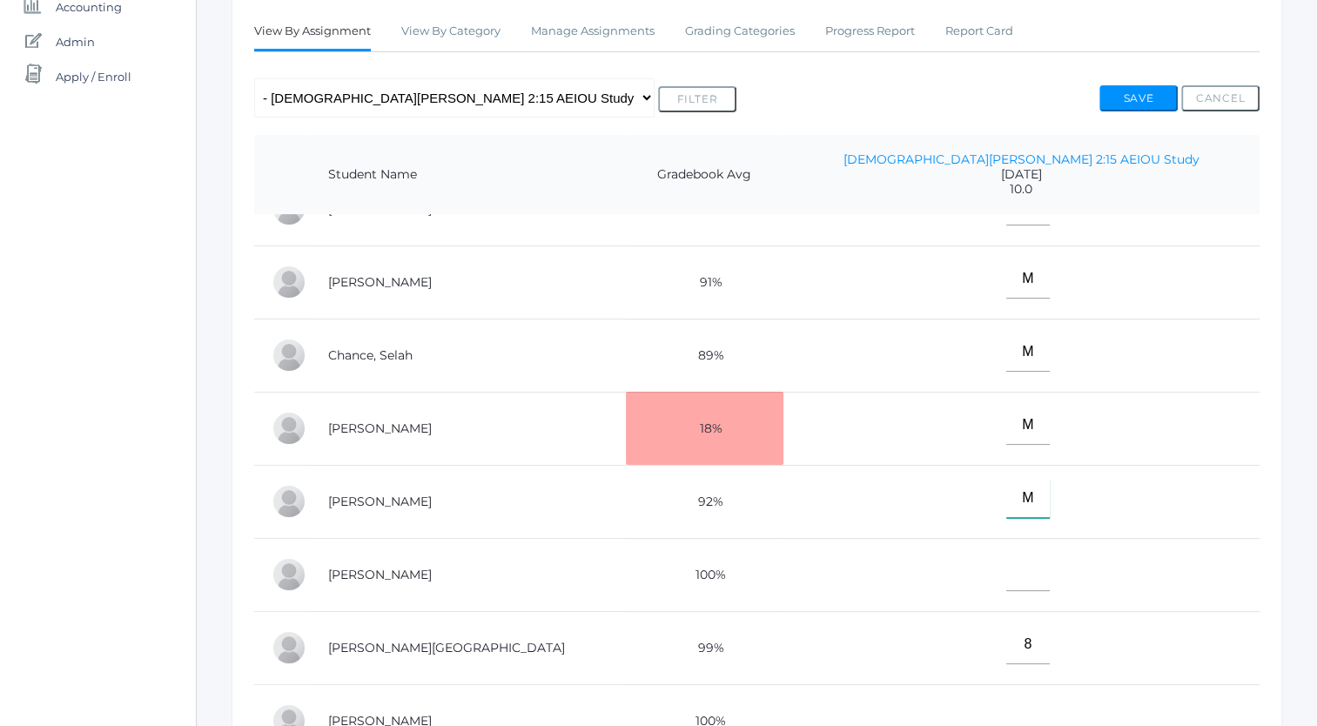
type input"] "M"
click at [1041, 579] on input"] "text" at bounding box center [1028, 571] width 44 height 39
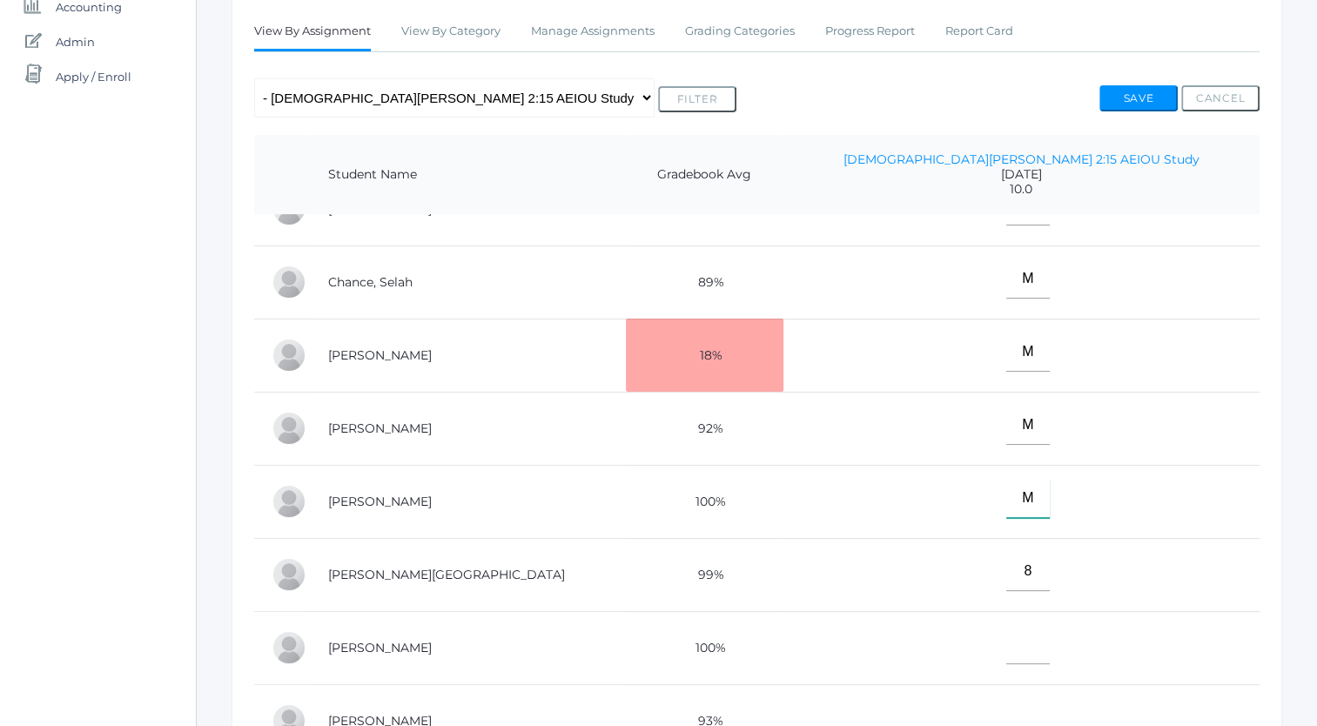
type input"] "M"
click at [1050, 646] on input"] "text" at bounding box center [1028, 644] width 44 height 39
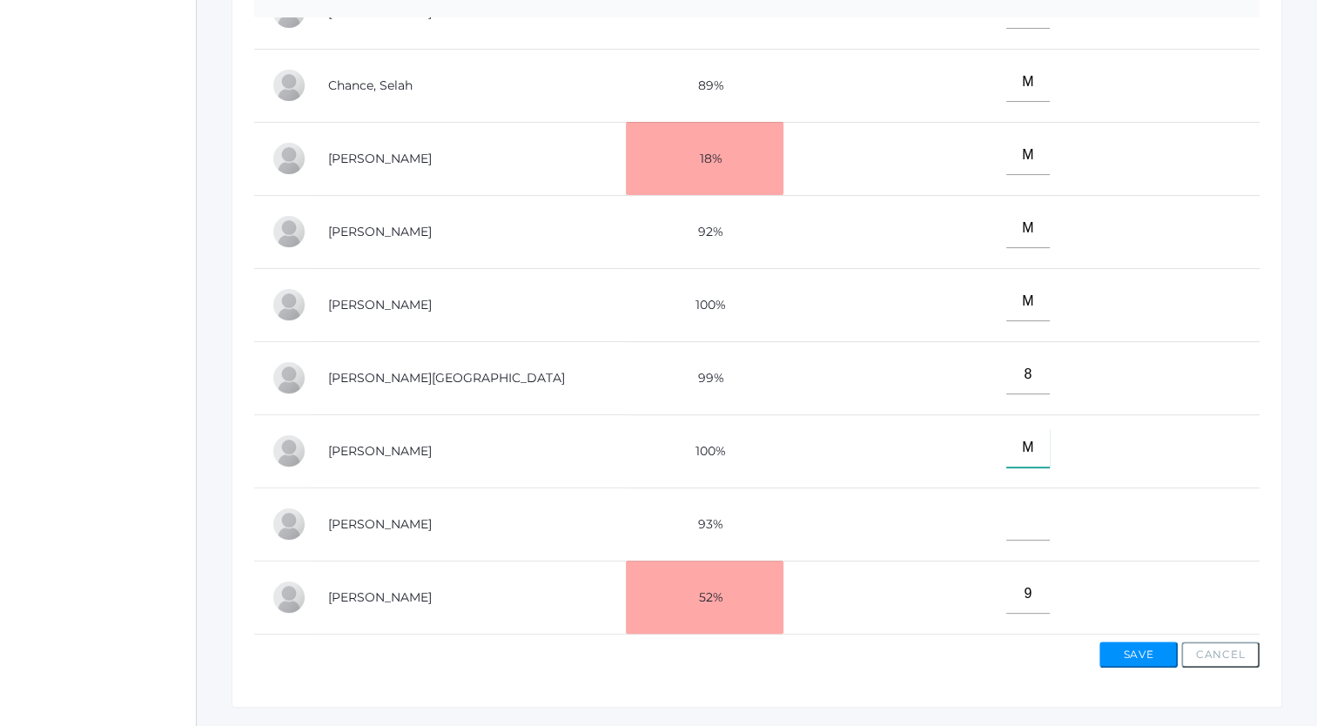
scroll to position [505, 0]
type input"] "M"
click at [1037, 519] on input"] "text" at bounding box center [1028, 519] width 44 height 39
type input"] "M"
click at [1137, 648] on button "Save" at bounding box center [1139, 653] width 78 height 26
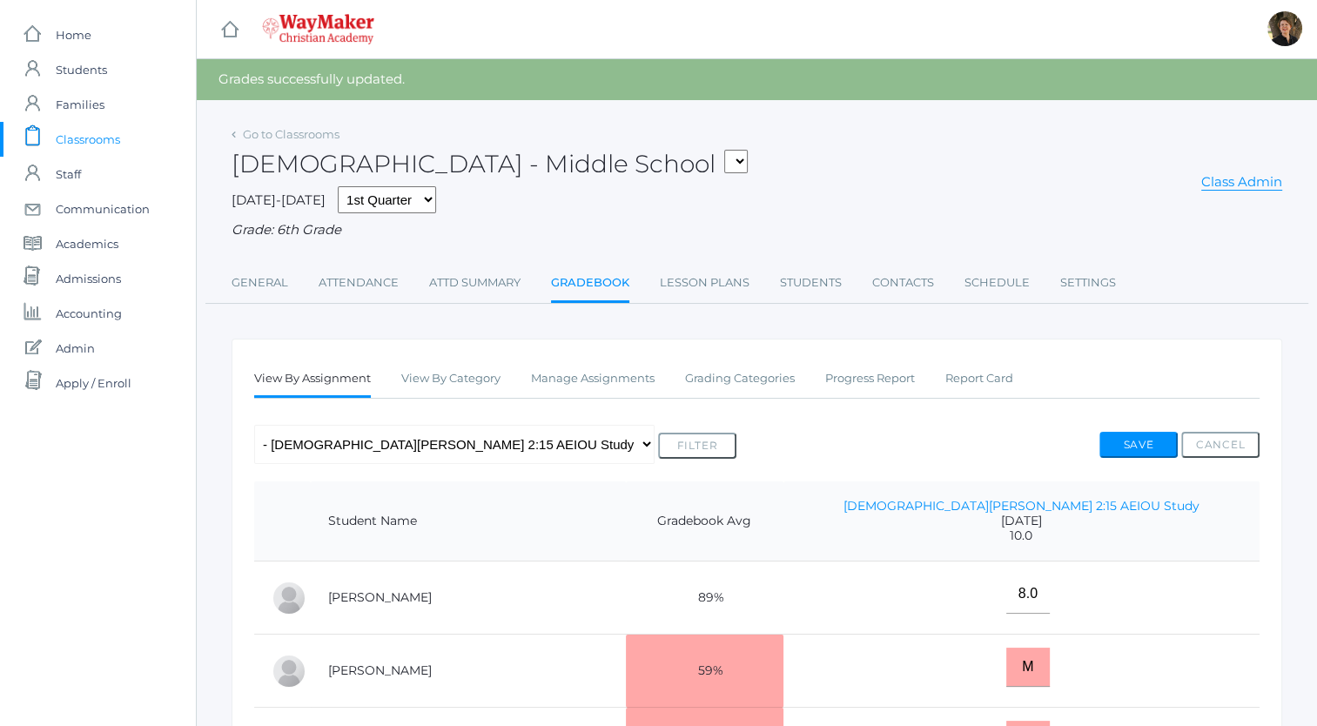
scroll to position [125, 0]
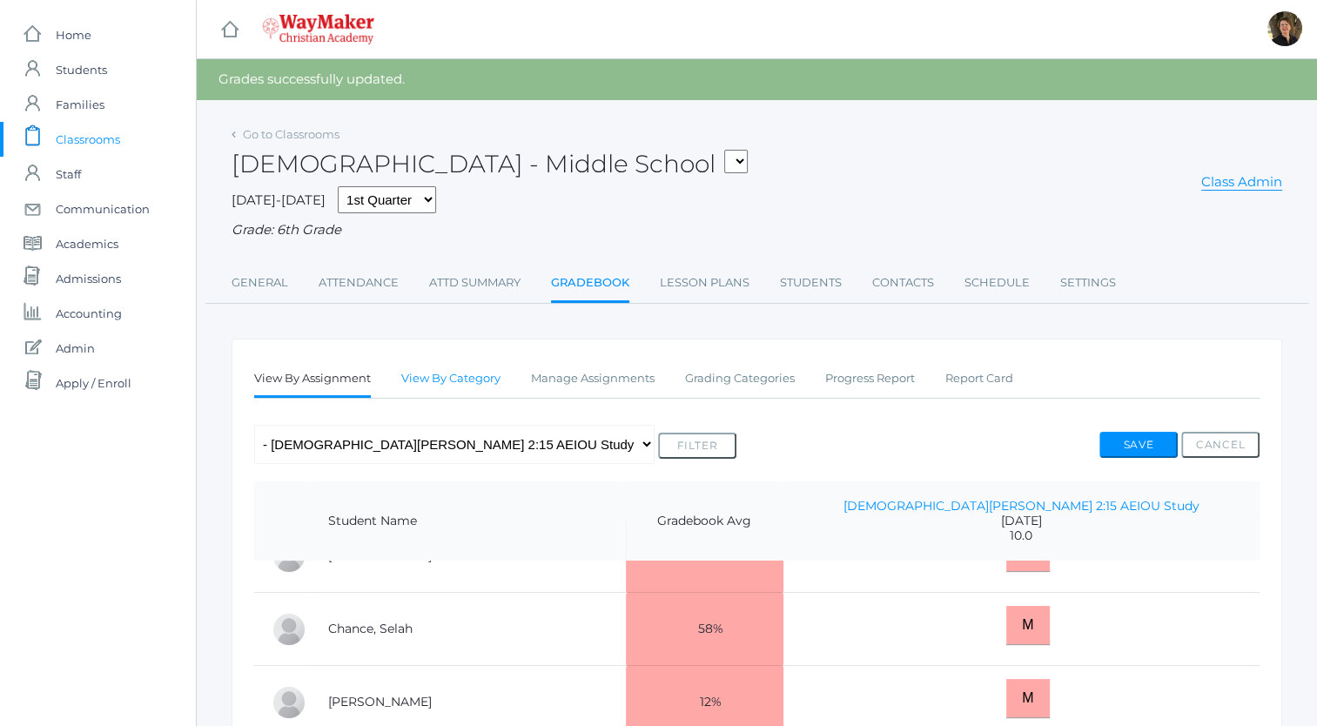
click at [467, 378] on link "View By Category" at bounding box center [450, 378] width 99 height 35
